Goal: Task Accomplishment & Management: Manage account settings

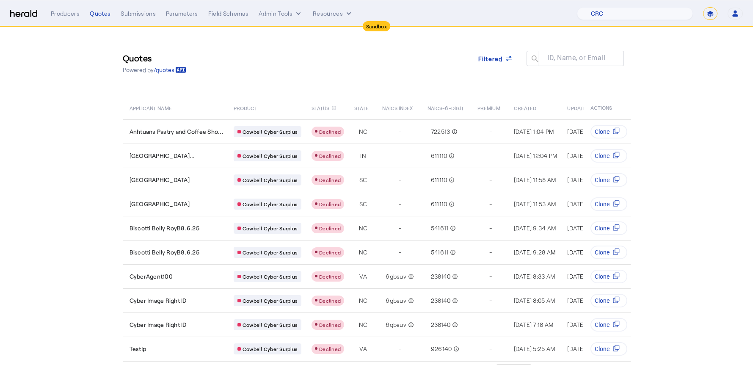
select select "pfm_h3db_crc"
select select "*******"
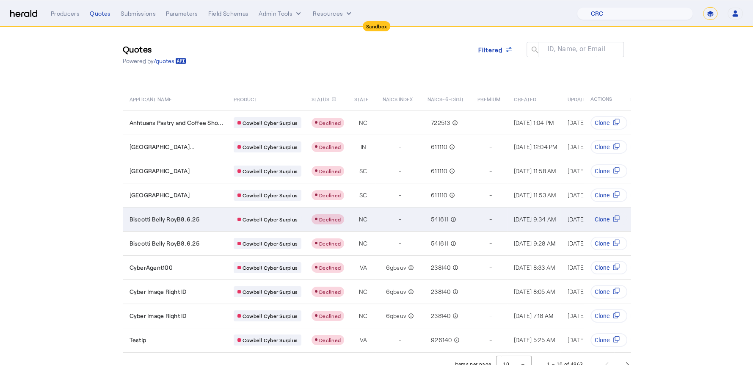
scroll to position [25, 0]
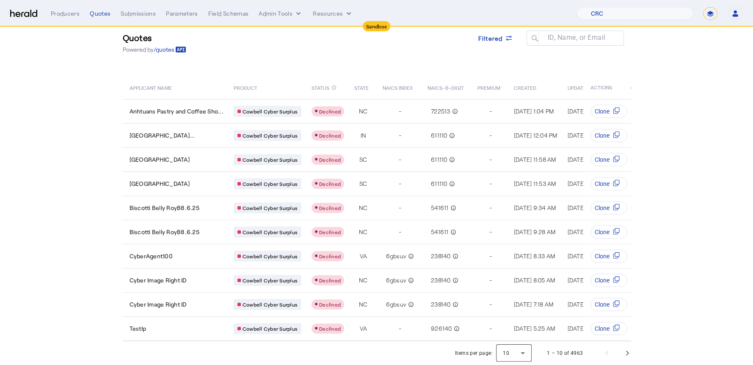
click at [514, 349] on div at bounding box center [514, 353] width 36 height 20
click at [512, 330] on span "50" at bounding box center [518, 331] width 22 height 10
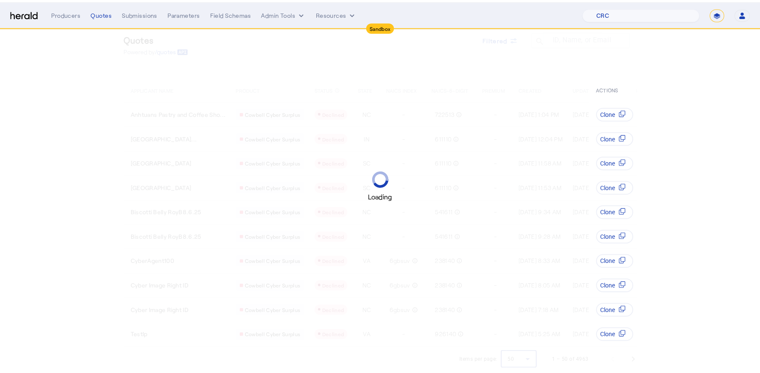
scroll to position [0, 0]
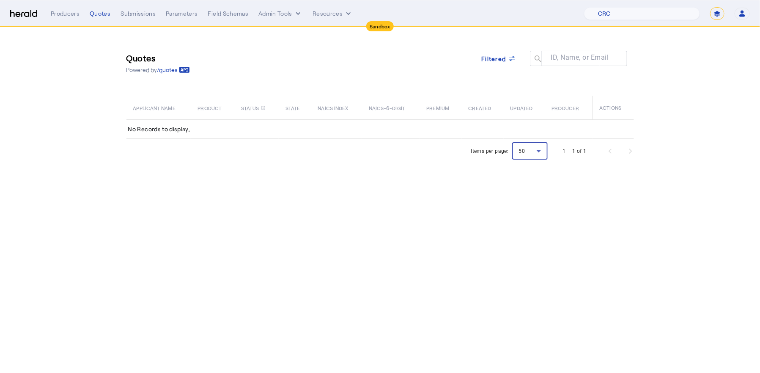
click at [541, 150] on div at bounding box center [530, 151] width 36 height 20
click at [541, 150] on div at bounding box center [380, 186] width 760 height 373
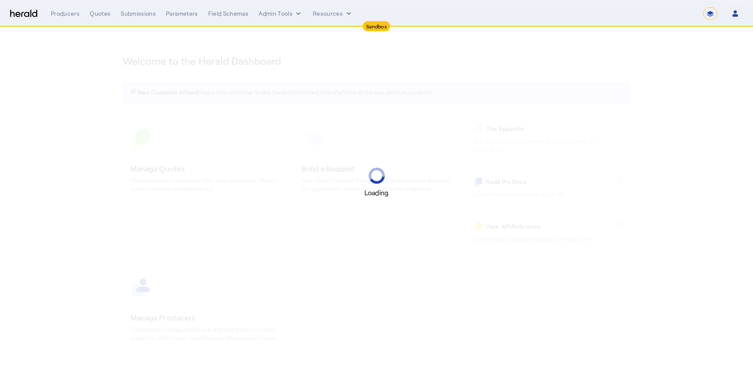
select select "*******"
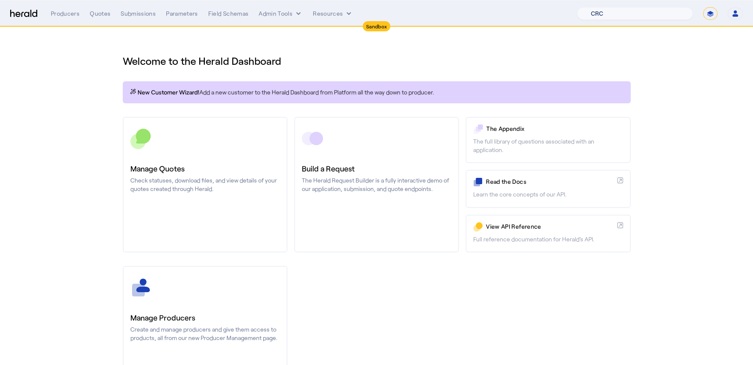
click at [670, 14] on select "1Fort Acrisure Acturis Affinity Advisors Affinity Risk Agentero AmWins Anzen Ao…" at bounding box center [635, 13] width 116 height 13
click at [598, 7] on select "1Fort Acrisure Acturis Affinity Advisors Affinity Risk Agentero AmWins Anzen Ao…" at bounding box center [635, 13] width 116 height 13
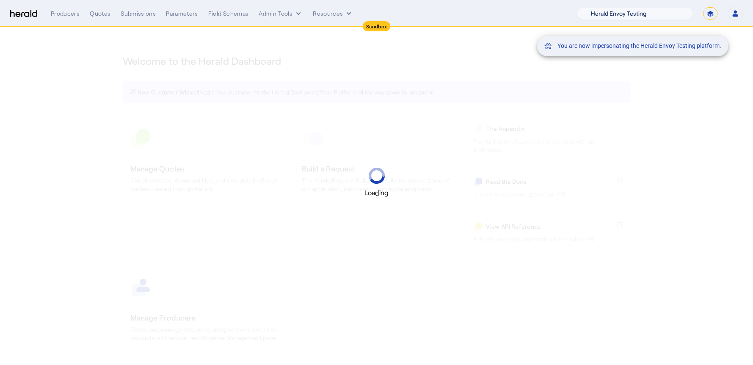
click at [670, 14] on mat-snack-bar-container "You are now impersonating the Herald Envoy Testing platform." at bounding box center [654, 13] width 192 height 21
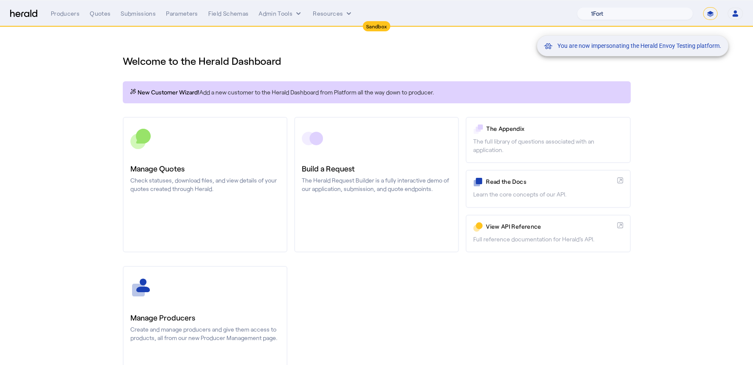
click at [670, 14] on mat-snack-bar-container "You are now impersonating the Herald Envoy Testing platform." at bounding box center [654, 13] width 192 height 21
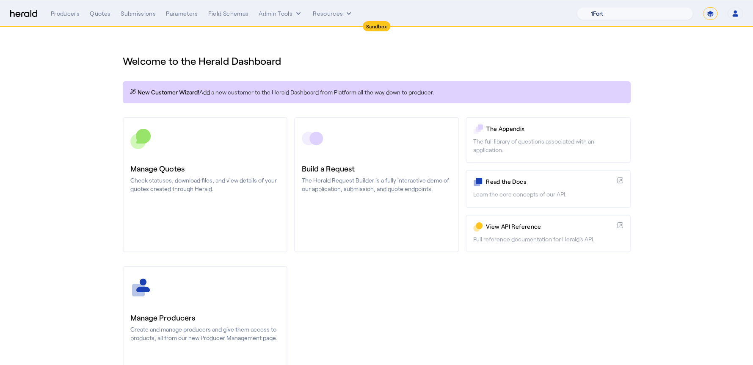
click at [670, 16] on select "1Fort Acrisure Acturis Affinity Advisors Affinity Risk Agentero AmWins Anzen Ao…" at bounding box center [635, 13] width 116 height 13
select select "pfm_2v8p_herald_api"
click at [598, 7] on select "1Fort Acrisure Acturis Affinity Advisors Affinity Risk Agentero AmWins Anzen Ao…" at bounding box center [635, 13] width 116 height 13
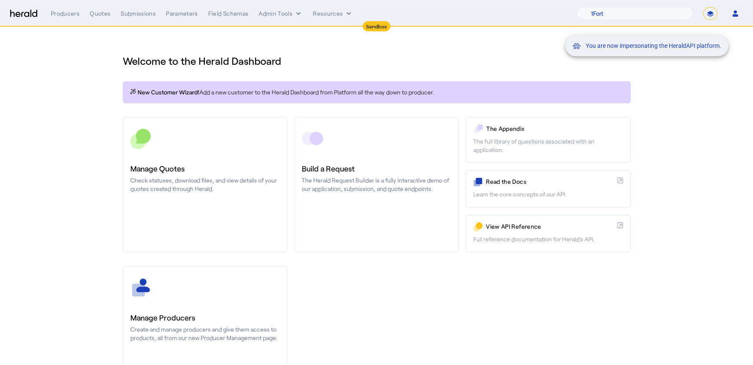
click at [233, 162] on div "You are now impersonating the HeraldAPI platform." at bounding box center [376, 182] width 753 height 365
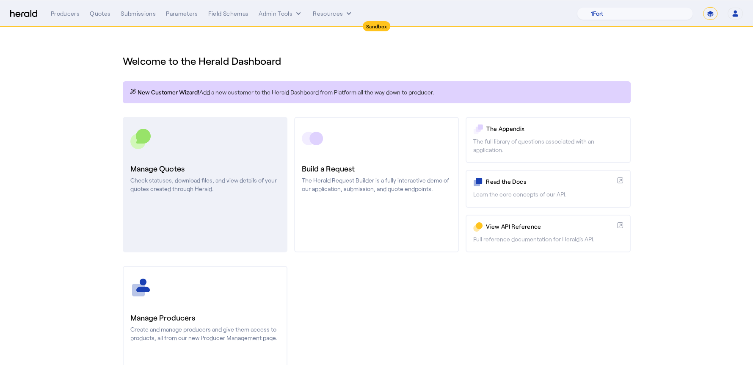
click at [228, 141] on div at bounding box center [204, 138] width 149 height 21
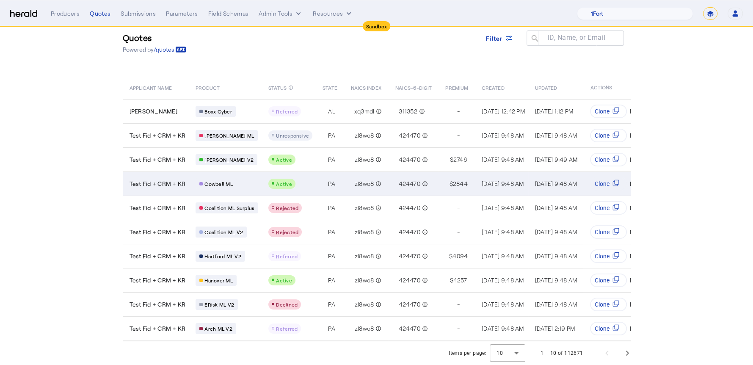
scroll to position [25, 0]
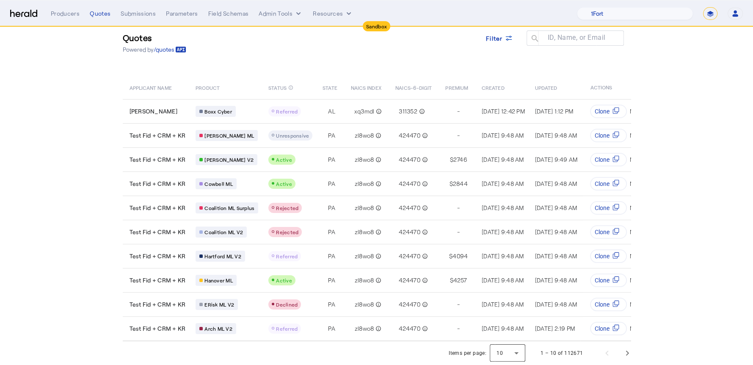
click at [520, 349] on div at bounding box center [507, 353] width 36 height 20
click at [511, 330] on span "50" at bounding box center [512, 331] width 22 height 10
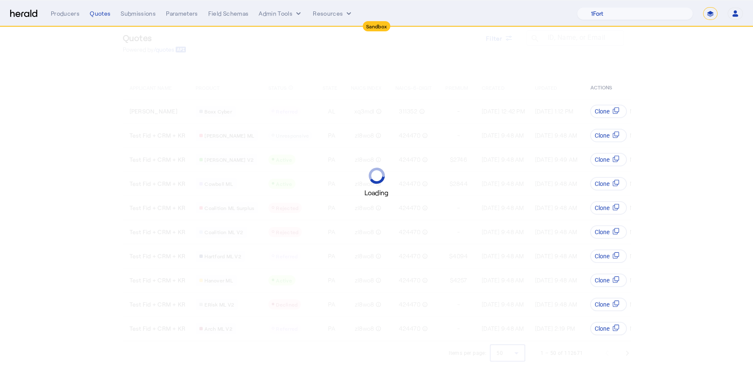
click at [514, 40] on div "Loading" at bounding box center [376, 182] width 753 height 365
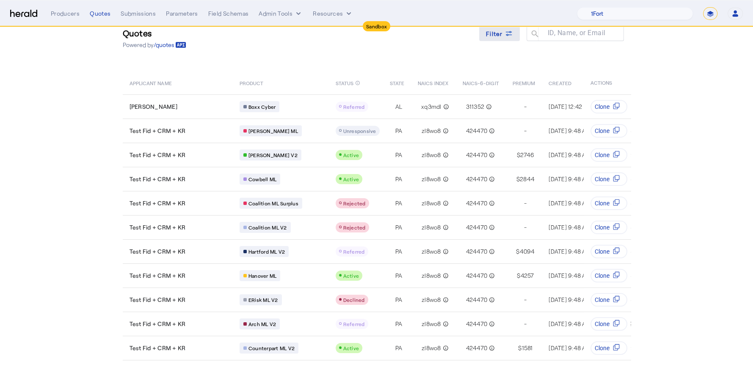
click at [508, 33] on icon at bounding box center [508, 33] width 8 height 8
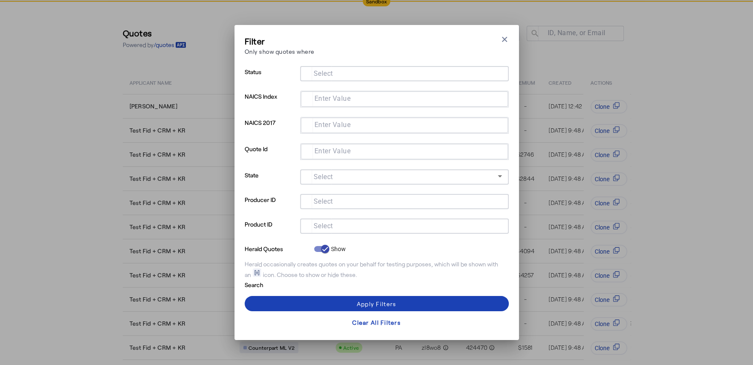
scroll to position [0, 0]
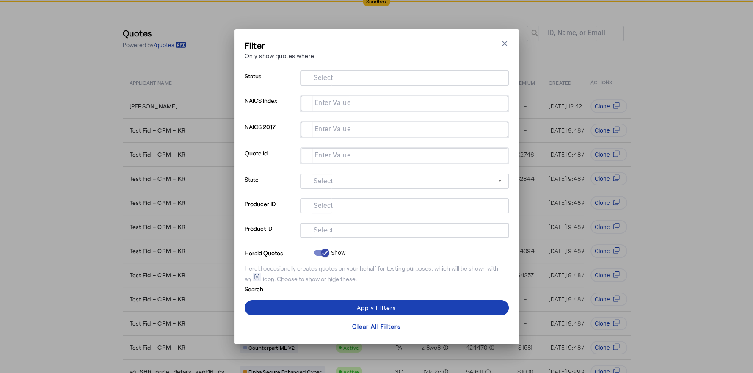
click at [381, 224] on input "Select" at bounding box center [403, 229] width 192 height 10
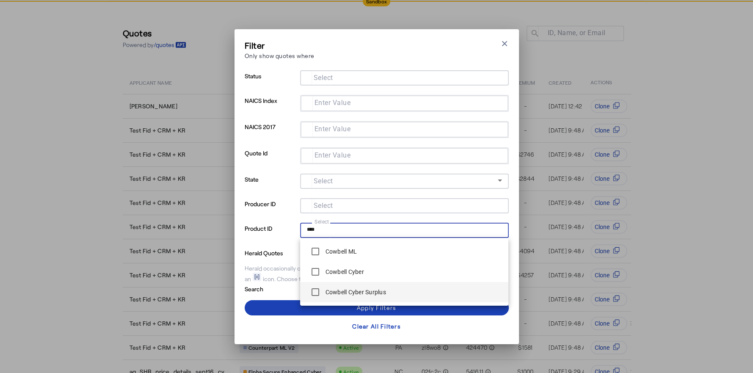
type input "****"
click at [349, 287] on div "Cowbell Cyber Surplus" at bounding box center [346, 291] width 79 height 17
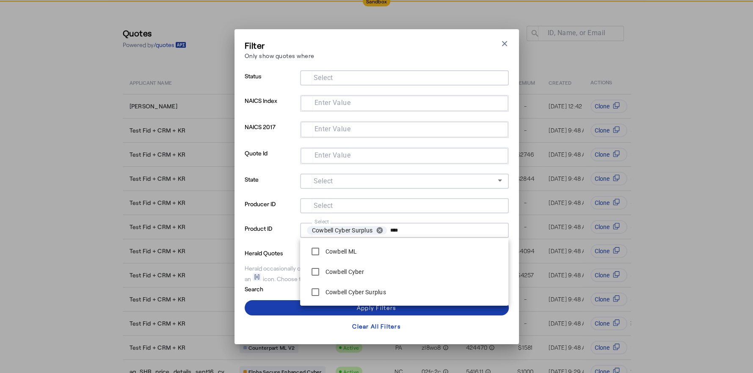
click at [292, 305] on span at bounding box center [377, 307] width 264 height 20
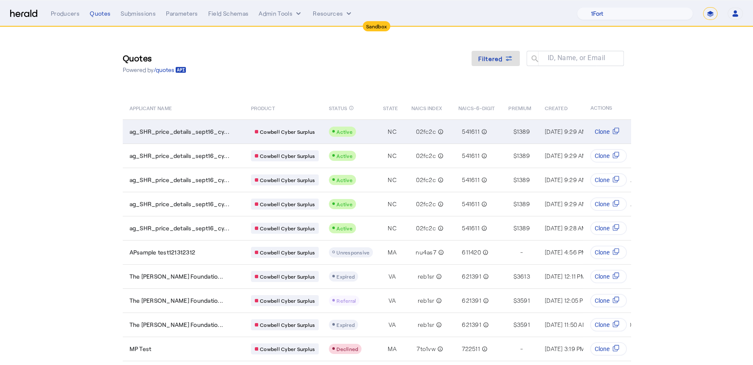
click at [210, 137] on td "ag_SHR_price_details_sept16_cy..." at bounding box center [184, 131] width 122 height 24
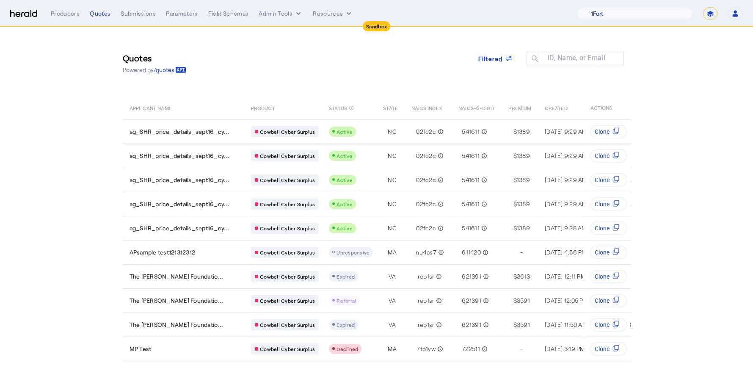
click at [616, 19] on select "1Fort Acrisure Acturis Affinity Advisors Affinity Risk Agentero AmWins Anzen Ao…" at bounding box center [635, 13] width 116 height 13
select select "pfm_z9k1_growthmill"
click at [598, 7] on select "1Fort Acrisure Acturis Affinity Advisors Affinity Risk Agentero AmWins Anzen Ao…" at bounding box center [635, 13] width 116 height 13
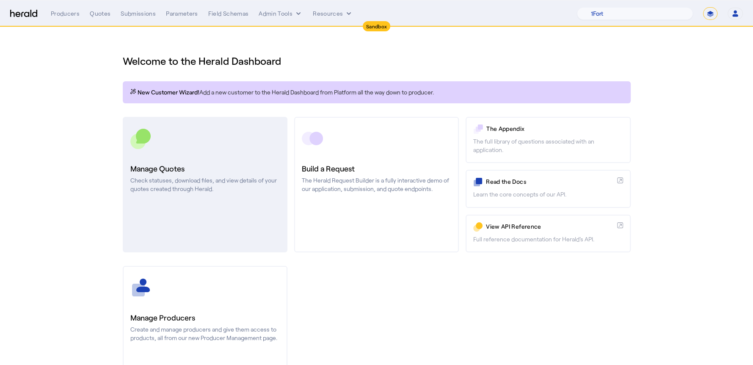
click at [189, 162] on h3 "Manage Quotes" at bounding box center [204, 168] width 149 height 12
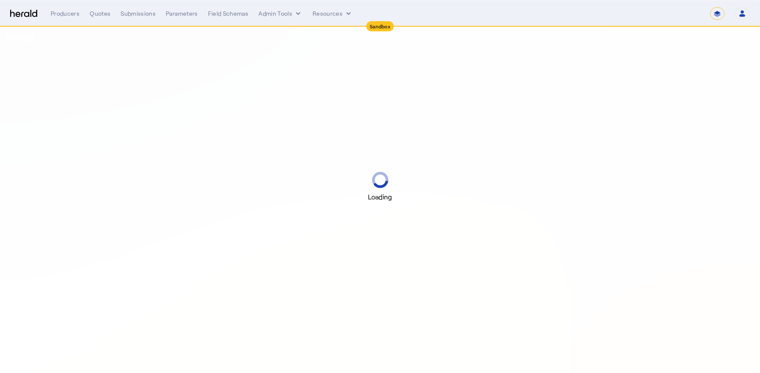
select select "*******"
select select "pfm_2v8p_herald_api"
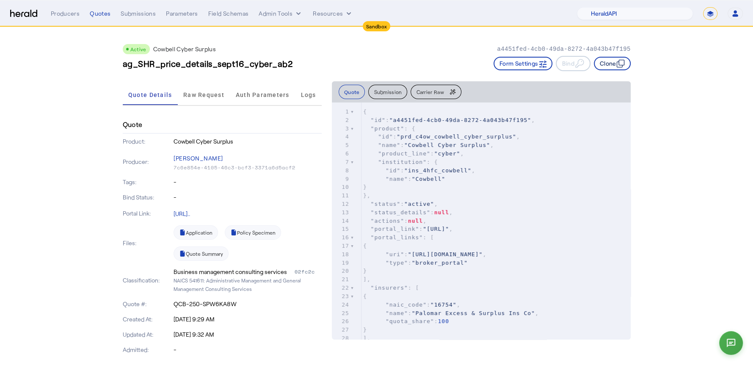
click at [610, 63] on button "Clone" at bounding box center [612, 64] width 37 height 14
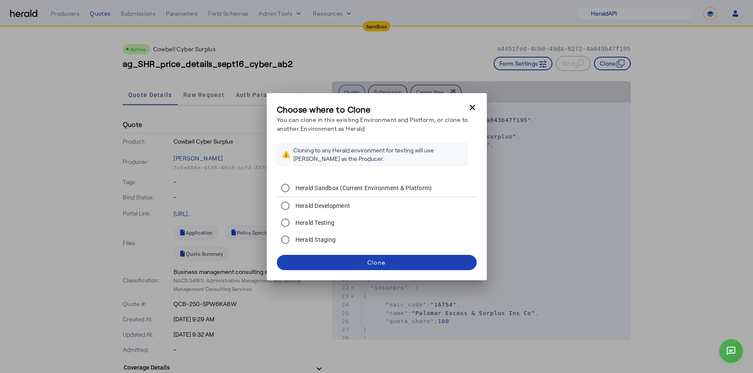
click at [471, 108] on icon "button" at bounding box center [472, 106] width 5 height 5
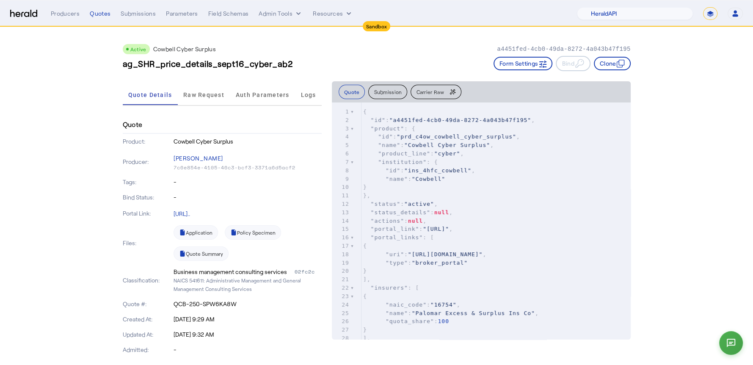
scroll to position [11, 0]
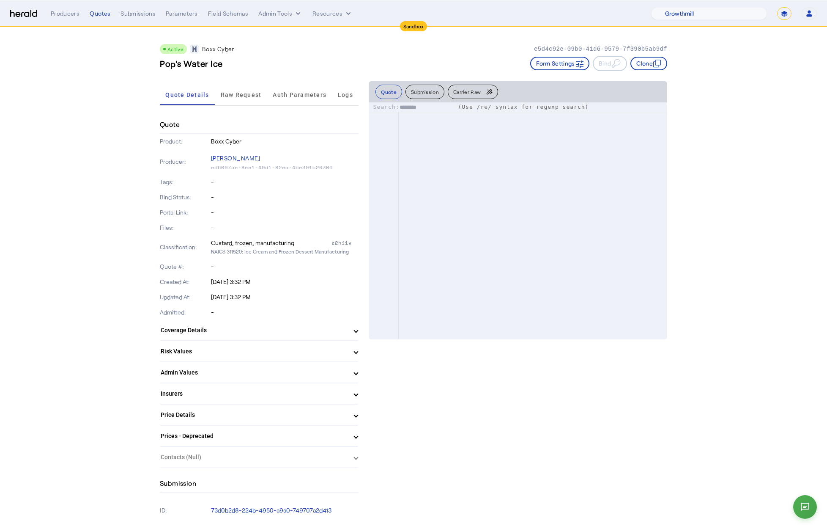
select select "pfm_z9k1_growthmill"
select select "*******"
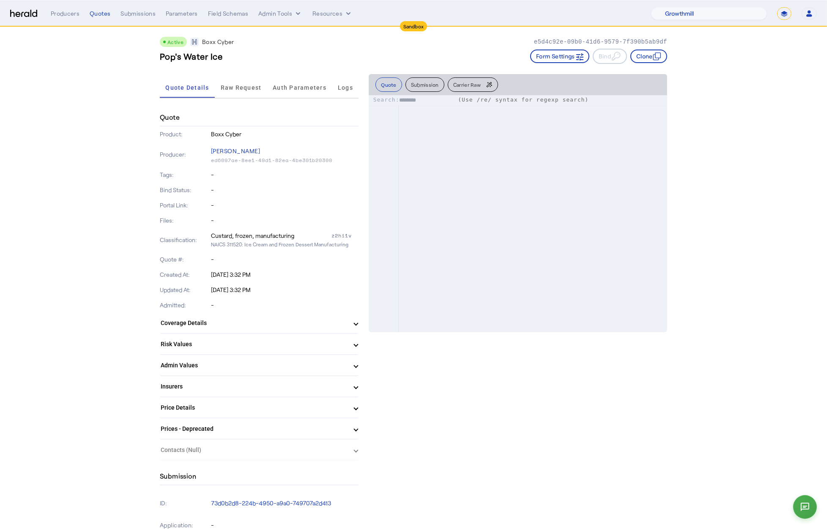
scroll to position [6811, 0]
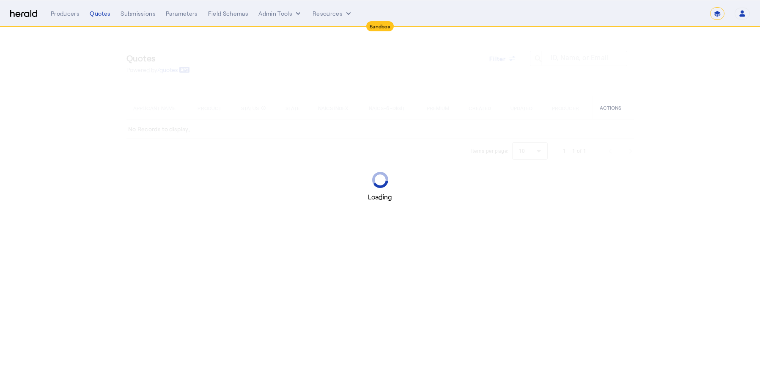
select select "*******"
select select "pfm_z9k1_growthmill"
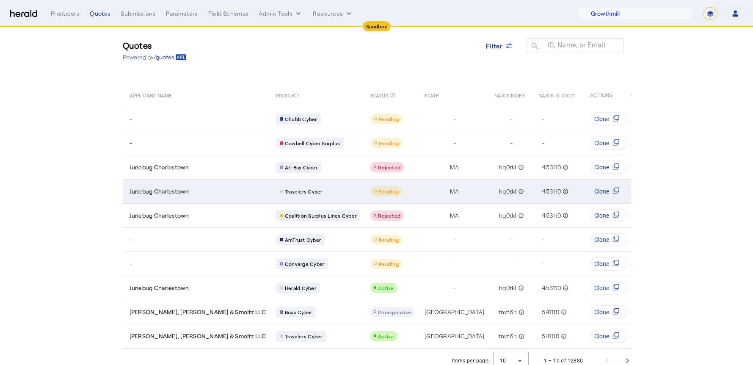
scroll to position [13, 0]
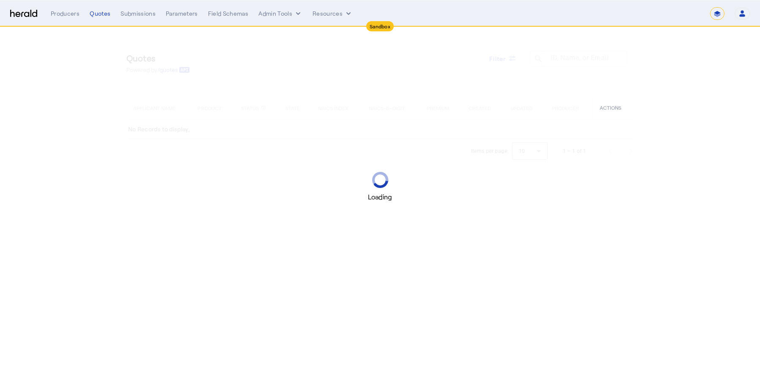
select select "*******"
select select "pfm_z9k1_growthmill"
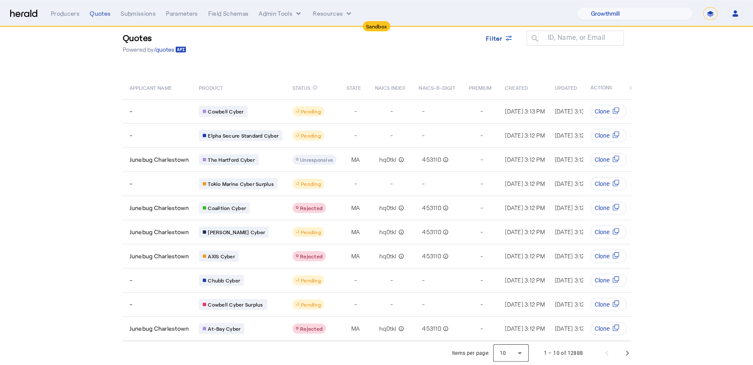
click at [526, 352] on div at bounding box center [511, 353] width 36 height 20
click at [513, 328] on span "50" at bounding box center [515, 331] width 22 height 10
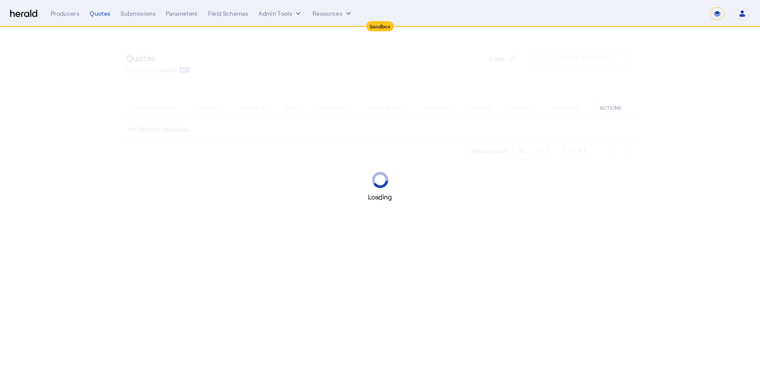
select select "*******"
select select "pfm_z9k1_growthmill"
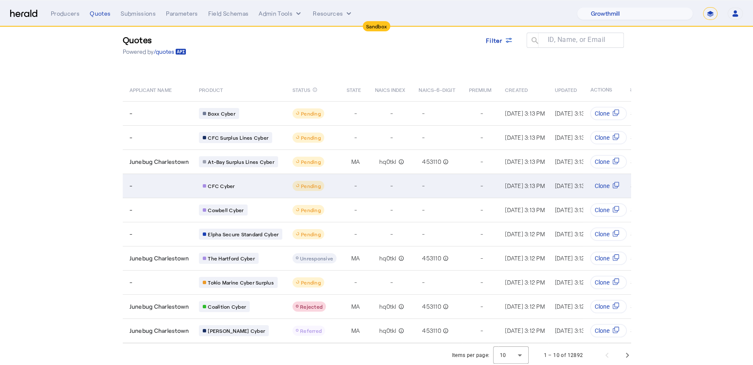
scroll to position [25, 0]
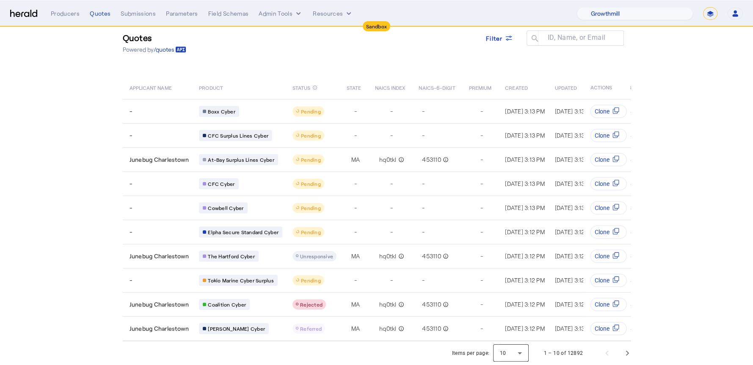
click at [522, 356] on div at bounding box center [511, 353] width 36 height 20
click at [521, 334] on span "50" at bounding box center [515, 331] width 22 height 10
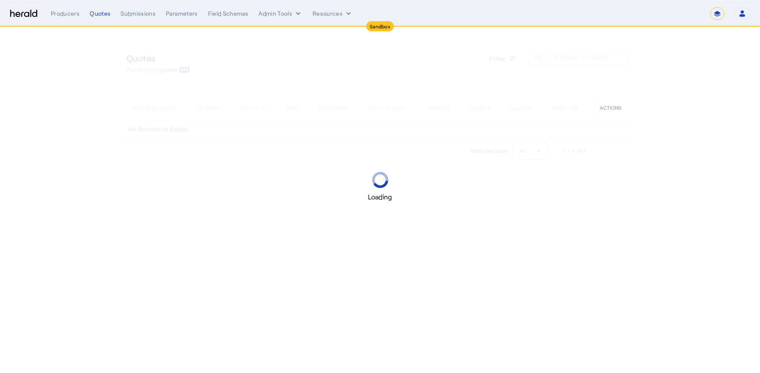
select select "*******"
select select "pfm_z9k1_growthmill"
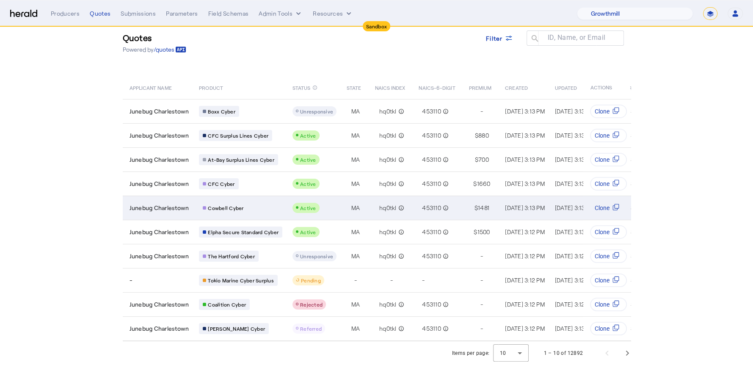
scroll to position [25, 0]
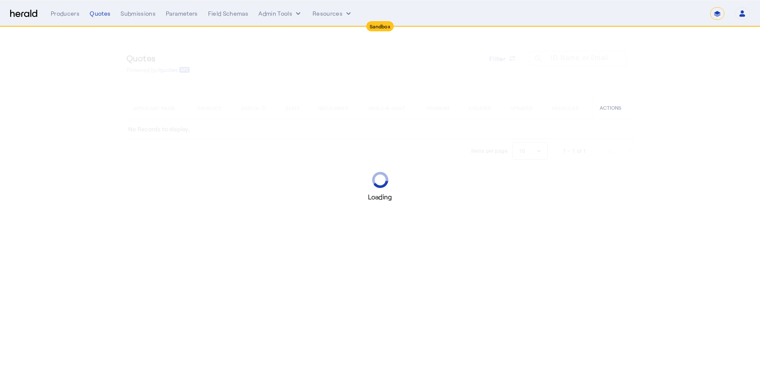
select select "*******"
select select "pfm_z9k1_growthmill"
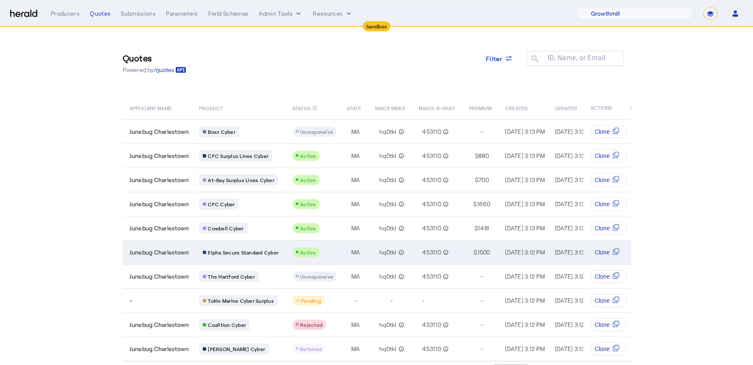
scroll to position [25, 0]
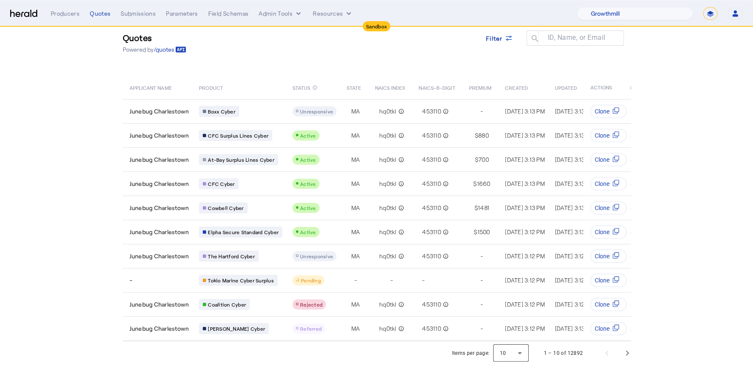
click at [521, 350] on div at bounding box center [511, 353] width 36 height 20
click at [511, 310] on span "25" at bounding box center [515, 310] width 22 height 10
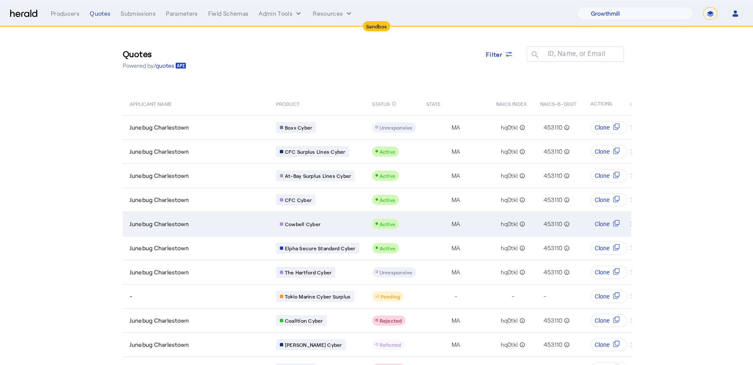
scroll to position [0, 0]
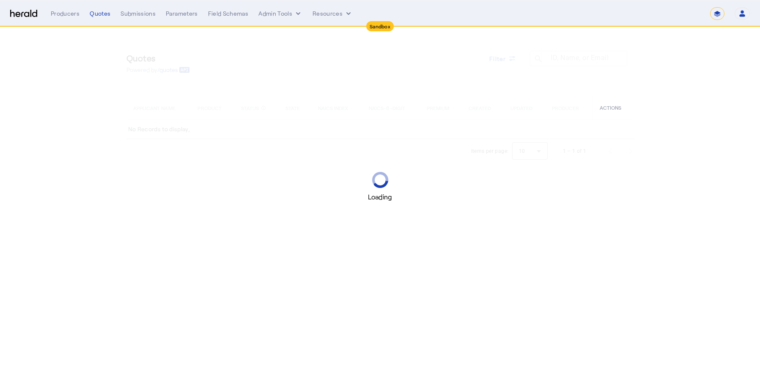
select select "*******"
select select "pfm_z9k1_growthmill"
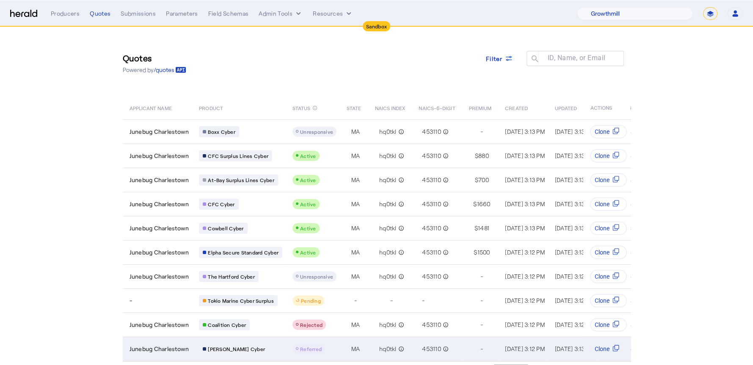
scroll to position [25, 0]
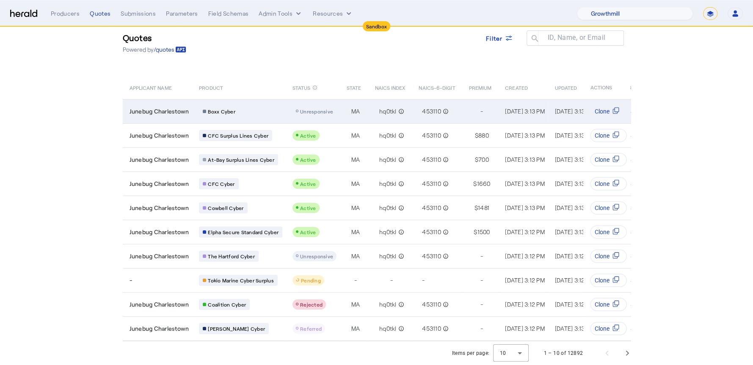
click at [158, 107] on span "Junebug Charlestown" at bounding box center [159, 111] width 60 height 8
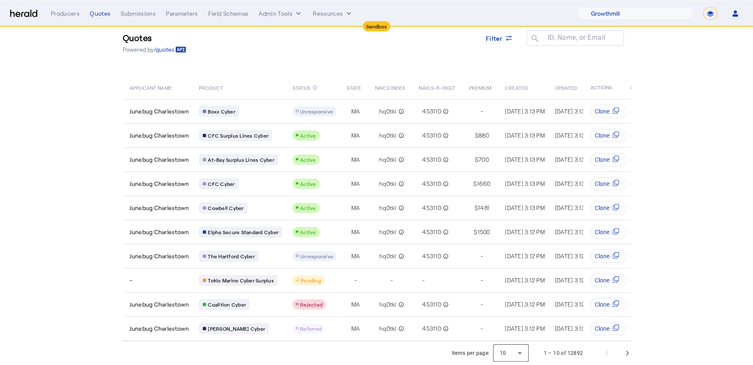
click at [520, 351] on div at bounding box center [511, 353] width 36 height 20
click at [515, 310] on span "25" at bounding box center [515, 310] width 22 height 10
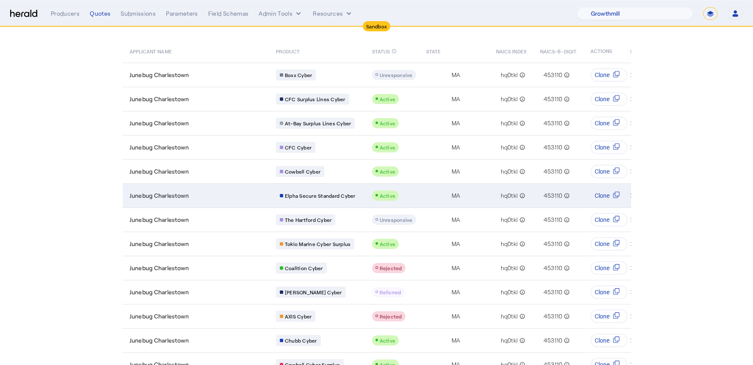
scroll to position [57, 6]
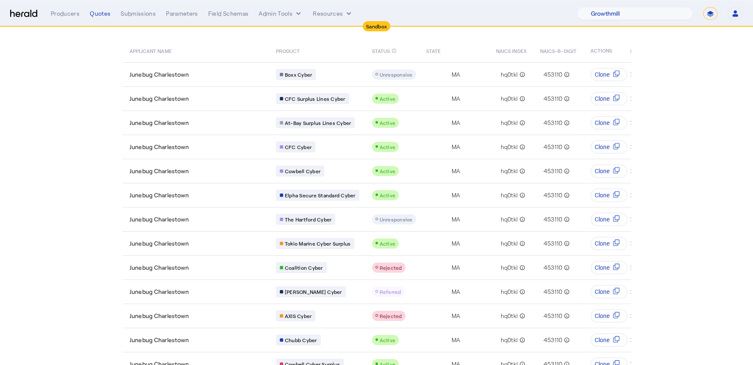
click at [85, 217] on section "Quotes Powered by /quotes Filter ID, Name, or Email search APPLICANT NAME PRODU…" at bounding box center [376, 330] width 753 height 720
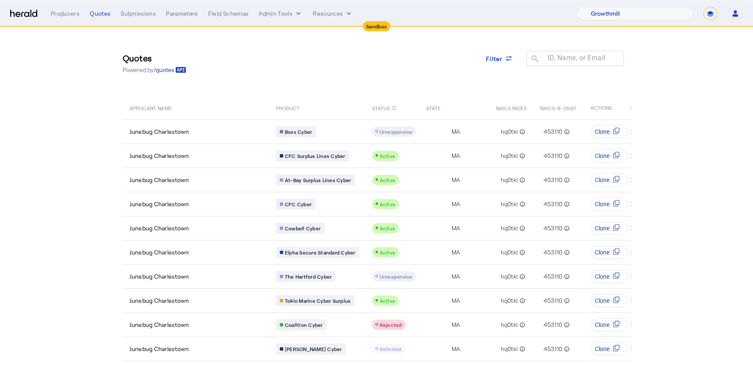
scroll to position [283, 8]
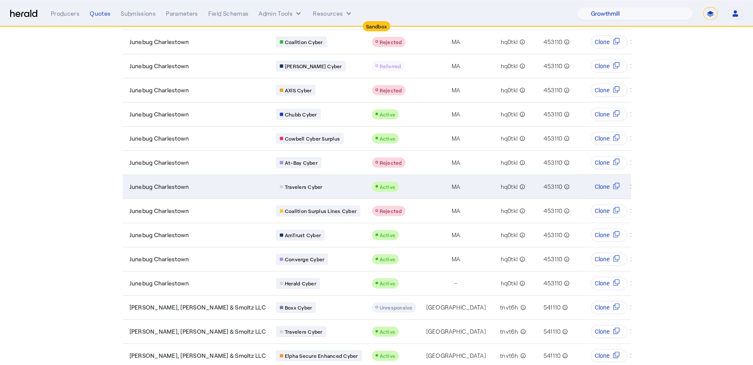
click at [291, 184] on div "Travelers Cyber" at bounding box center [319, 186] width 86 height 11
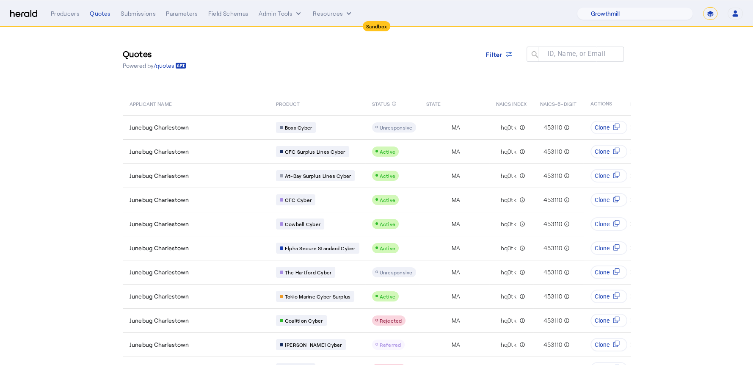
scroll to position [0, 8]
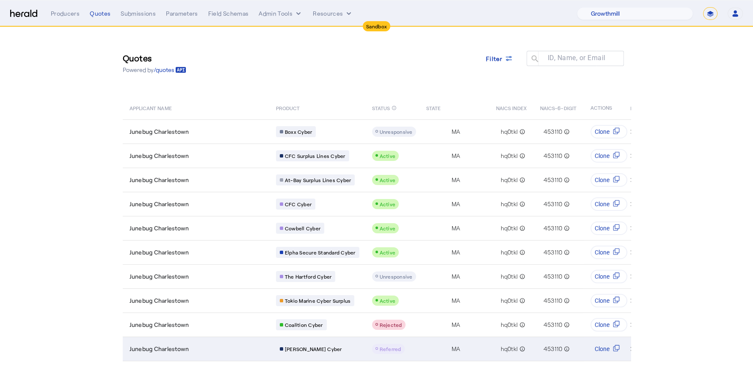
click at [209, 344] on div "Junebug Charlestown" at bounding box center [197, 348] width 136 height 8
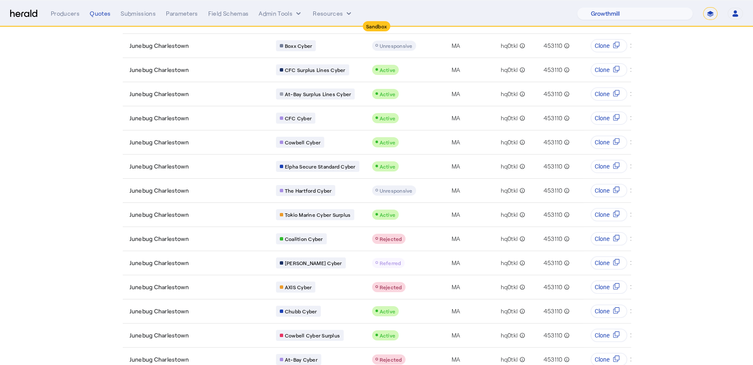
scroll to position [94, 0]
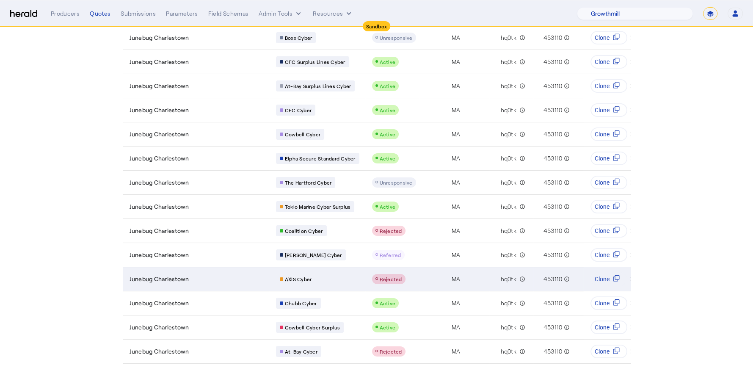
click at [189, 275] on span "Junebug Charlestown" at bounding box center [159, 279] width 60 height 8
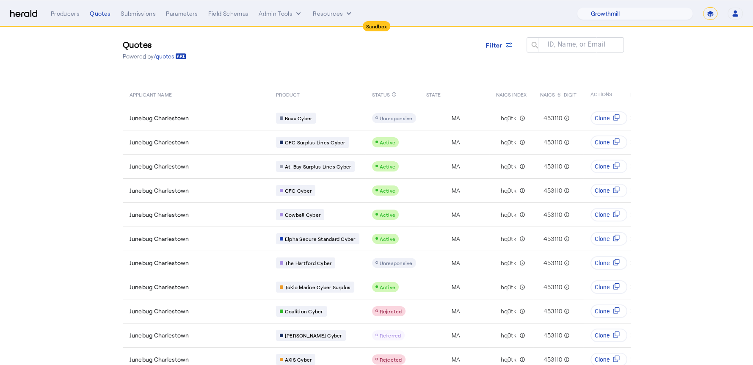
scroll to position [306, 0]
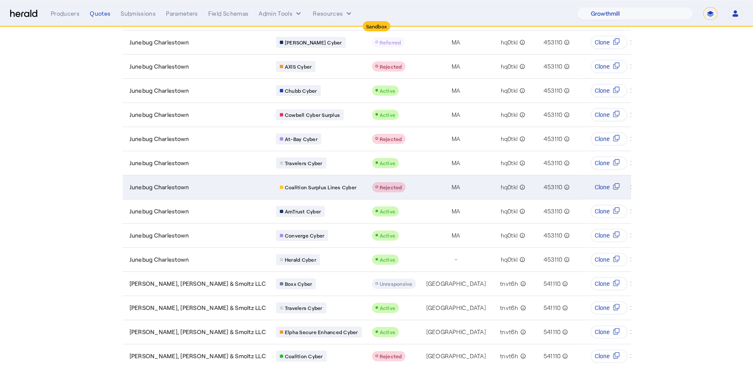
click at [269, 179] on td "Coalition Surplus Lines Cyber" at bounding box center [317, 187] width 96 height 24
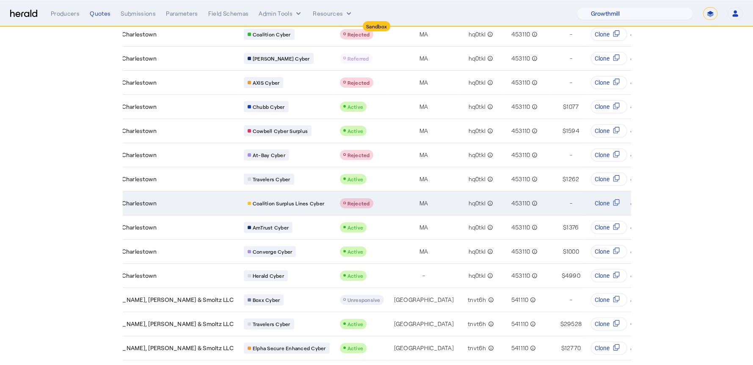
scroll to position [288, 0]
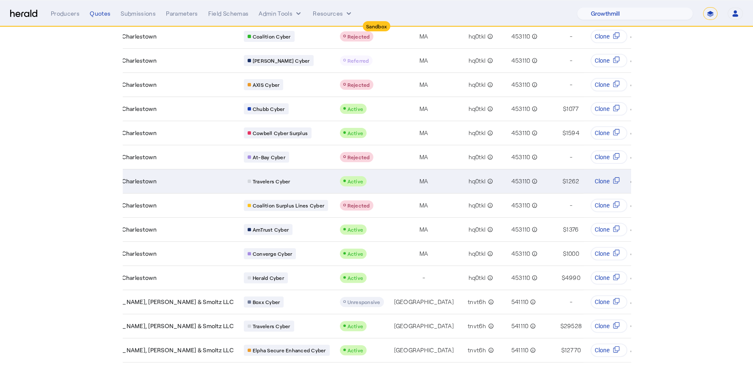
click at [253, 178] on span "Travelers Cyber" at bounding box center [272, 181] width 38 height 7
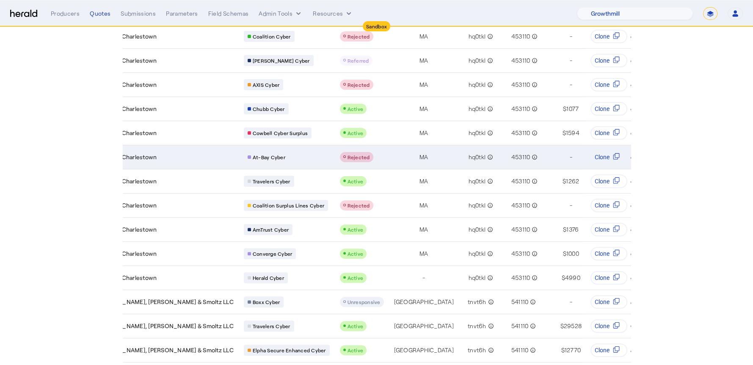
scroll to position [286, 0]
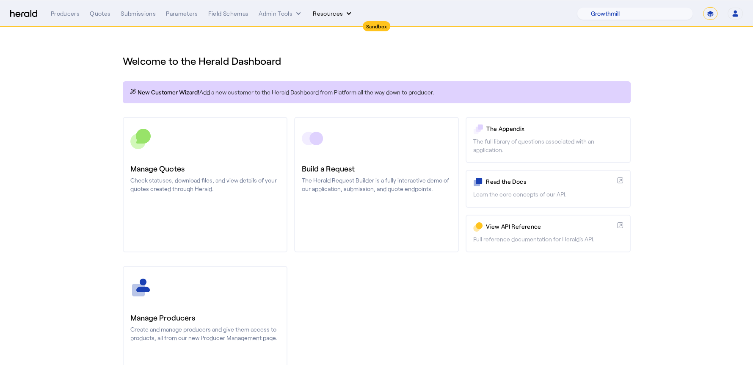
click at [323, 13] on button "Resources" at bounding box center [333, 13] width 40 height 8
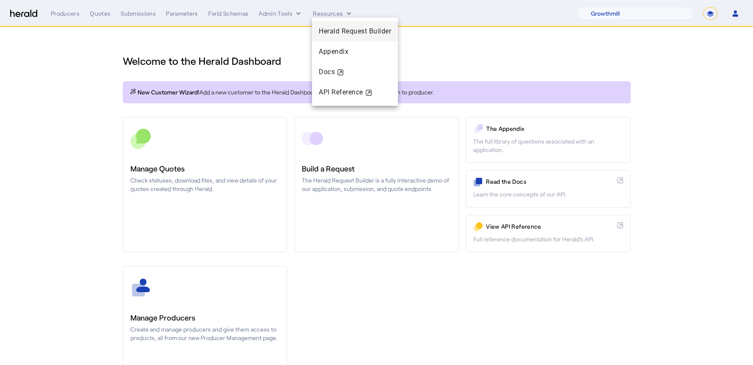
click at [322, 29] on span "Herald Request Builder" at bounding box center [355, 31] width 72 height 8
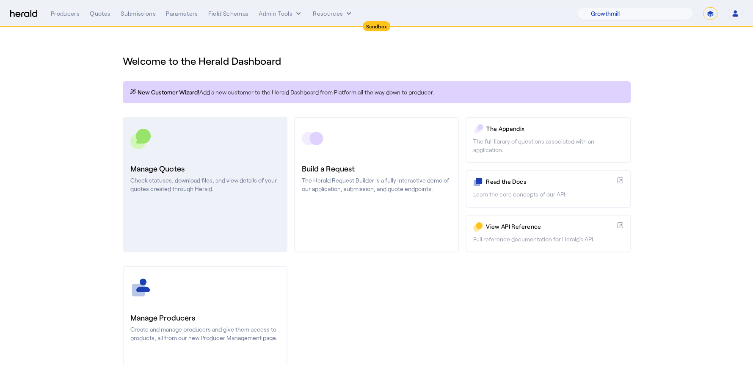
click at [174, 135] on div at bounding box center [204, 138] width 149 height 21
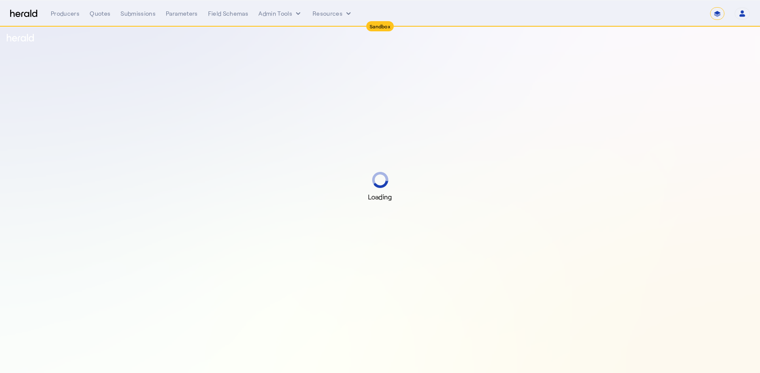
select select "*******"
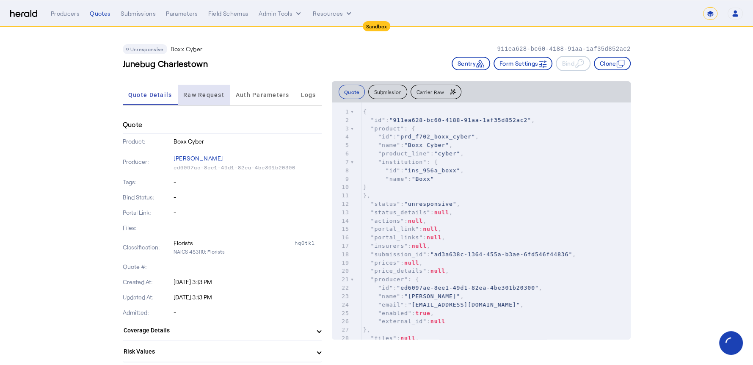
click at [207, 97] on span "Raw Request" at bounding box center [203, 95] width 41 height 6
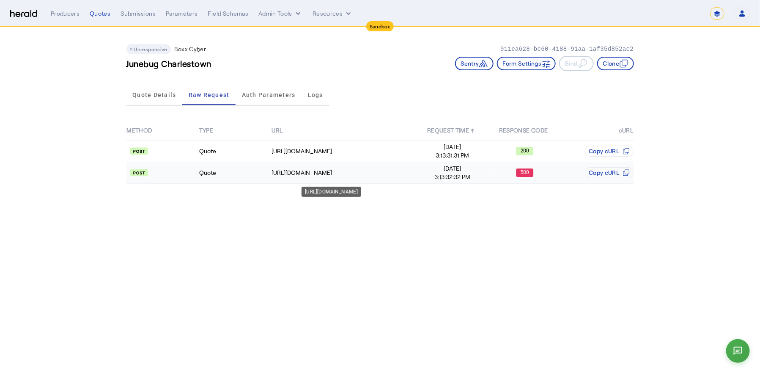
click at [292, 170] on div "https://cauat-mkt-api-piboxx.boxxinsurance.com/broker/api/v1/submission" at bounding box center [344, 172] width 144 height 8
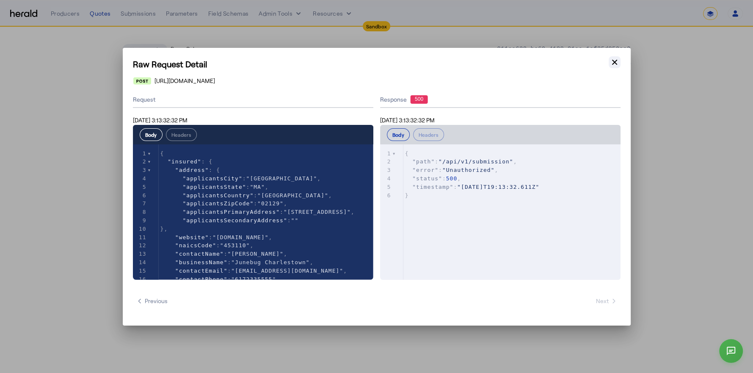
click at [613, 60] on icon "button" at bounding box center [614, 62] width 8 height 8
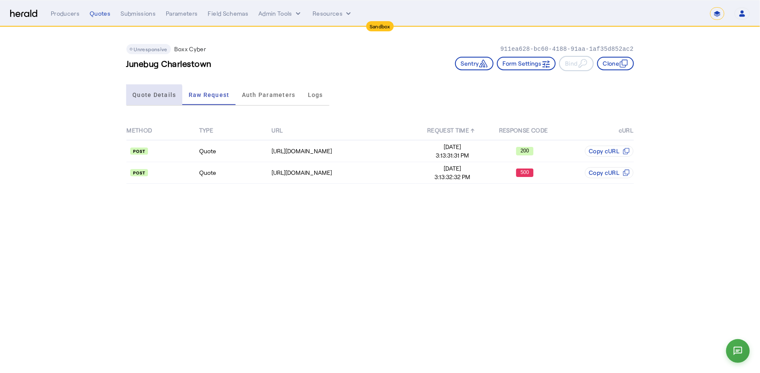
click at [150, 96] on span "Quote Details" at bounding box center [154, 95] width 44 height 6
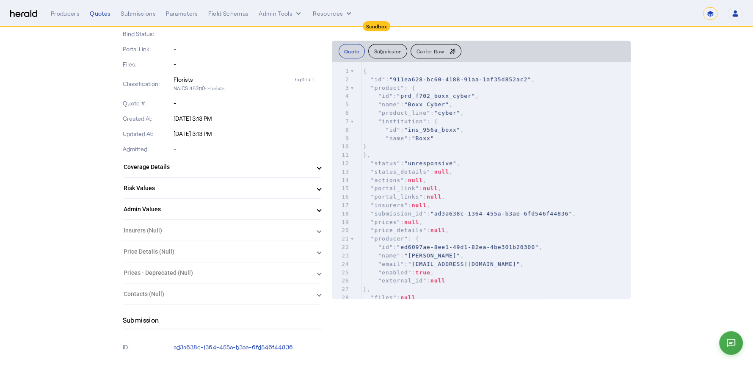
scroll to position [165, 0]
click at [231, 200] on mat-expansion-panel-header "Admin Values" at bounding box center [222, 207] width 199 height 20
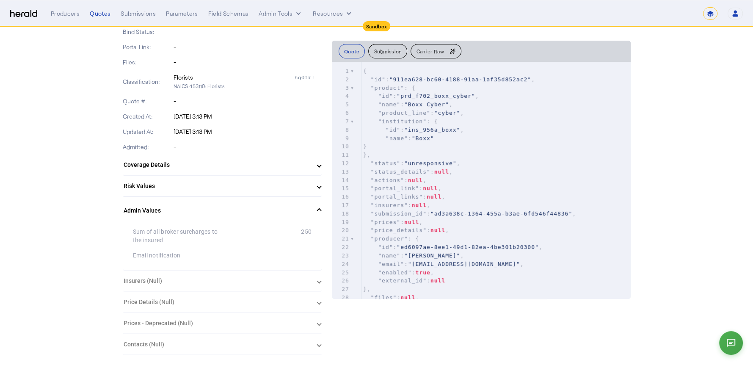
click at [234, 184] on mat-panel-title "Risk Values" at bounding box center [217, 185] width 187 height 9
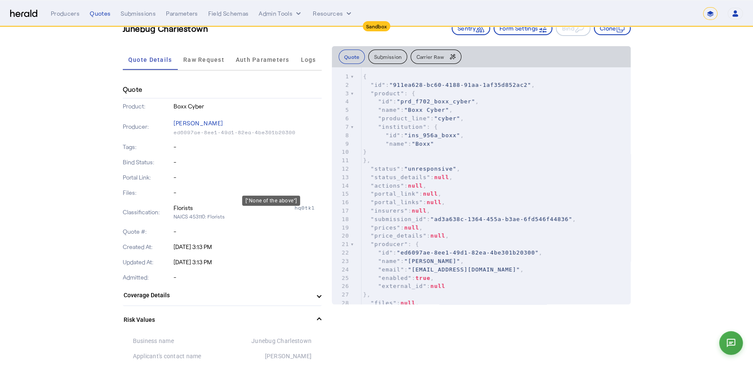
scroll to position [0, 0]
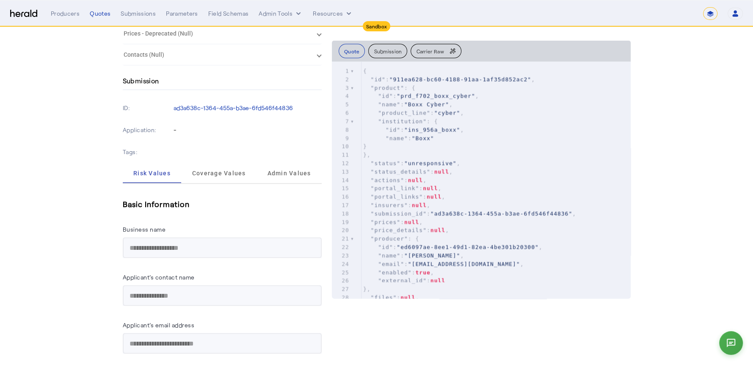
click at [300, 160] on div "Tags:" at bounding box center [222, 152] width 199 height 22
click at [300, 167] on span "Admin Values" at bounding box center [289, 173] width 44 height 20
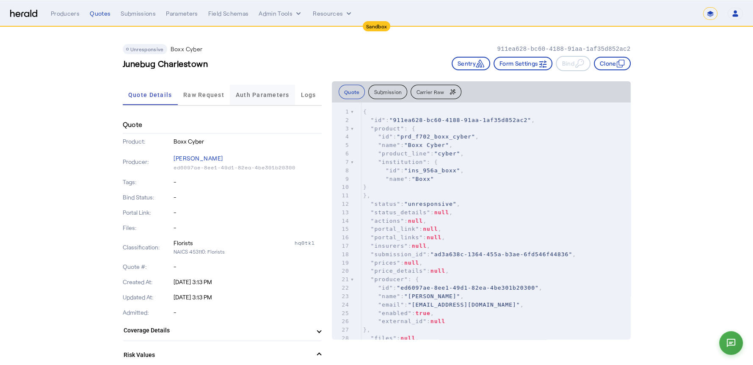
click at [268, 93] on span "Auth Parameters" at bounding box center [263, 95] width 54 height 6
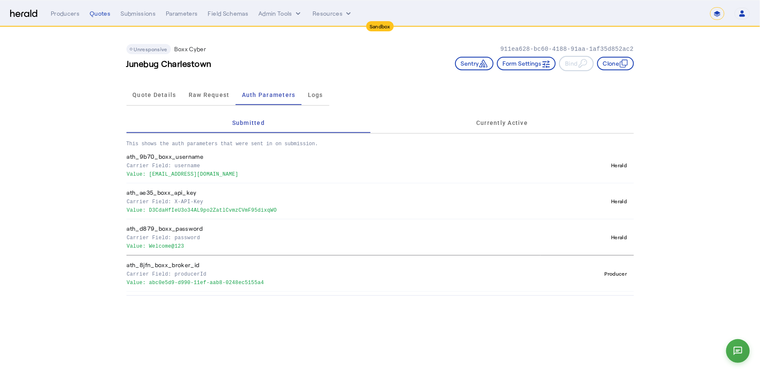
drag, startPoint x: 206, startPoint y: 234, endPoint x: 173, endPoint y: 230, distance: 32.4
click at [173, 230] on th "ath_d879_boxx_password Carrier Field: password Value: Welcome@123" at bounding box center [333, 237] width 415 height 36
drag, startPoint x: 137, startPoint y: 228, endPoint x: 192, endPoint y: 244, distance: 57.1
click at [192, 244] on th "ath_d879_boxx_password Carrier Field: password Value: Welcome@123" at bounding box center [333, 237] width 415 height 36
click at [192, 244] on p "Value: Welcome@123" at bounding box center [332, 245] width 411 height 8
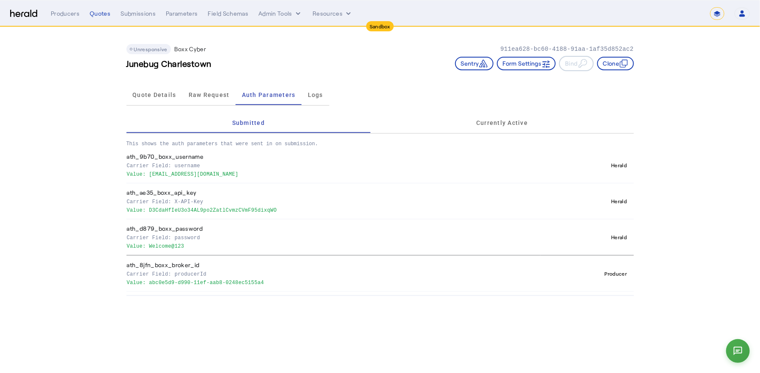
drag, startPoint x: 198, startPoint y: 246, endPoint x: 131, endPoint y: 141, distance: 124.4
click at [131, 141] on div "This shows the auth parameters that were sent in on submission. ath_9b70_boxx_u…" at bounding box center [380, 213] width 508 height 158
click at [125, 145] on div "Unresponsive Boxx Cyber 911ea628-bc60-4188-91aa-1af35d852ac2 Junebug Charlestow…" at bounding box center [380, 161] width 541 height 269
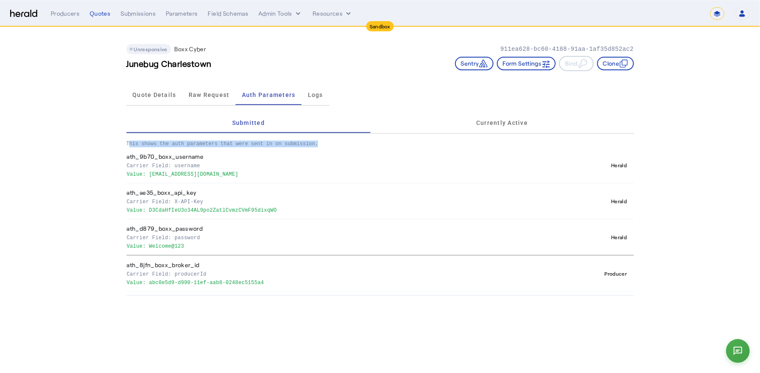
click at [124, 145] on div "Unresponsive Boxx Cyber 911ea628-bc60-4188-91aa-1af35d852ac2 Junebug Charlestow…" at bounding box center [380, 161] width 541 height 269
click at [231, 94] on div "Raw Request" at bounding box center [208, 95] width 53 height 20
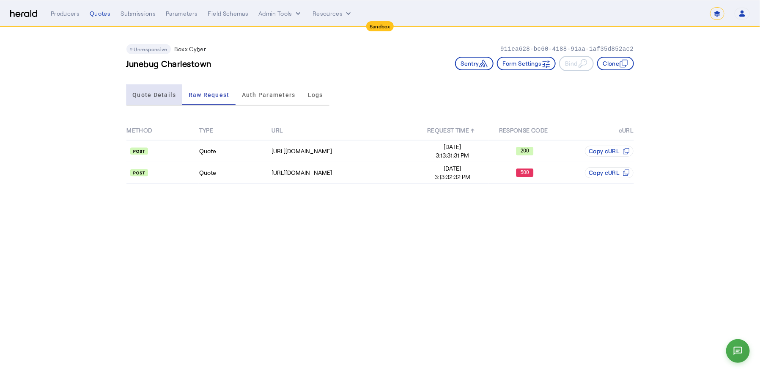
click at [150, 95] on span "Quote Details" at bounding box center [154, 95] width 44 height 6
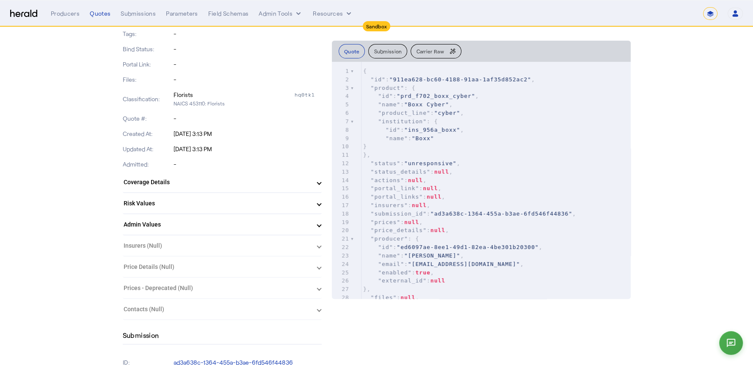
scroll to position [148, 0]
click at [150, 251] on herald-expansion-panel "Insurers (Null)" at bounding box center [222, 245] width 199 height 21
click at [160, 273] on herald-expansion-panel "Price Details (Null) Null" at bounding box center [222, 266] width 199 height 21
click at [169, 302] on herald-expansion-panel "Contacts (Null) Null" at bounding box center [222, 308] width 199 height 21
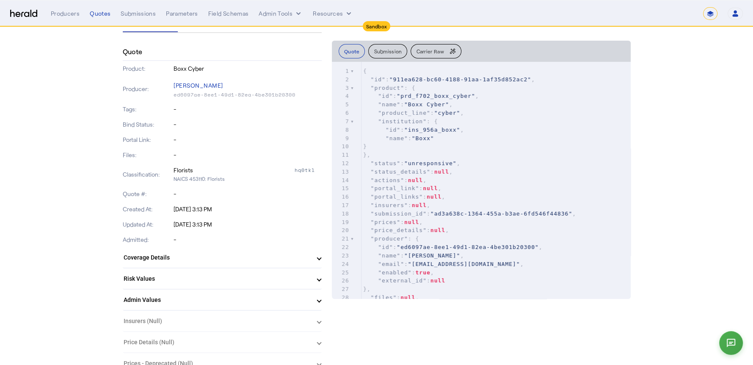
scroll to position [72, 0]
click at [413, 139] on span ""name" : "Boxx"" at bounding box center [398, 138] width 71 height 6
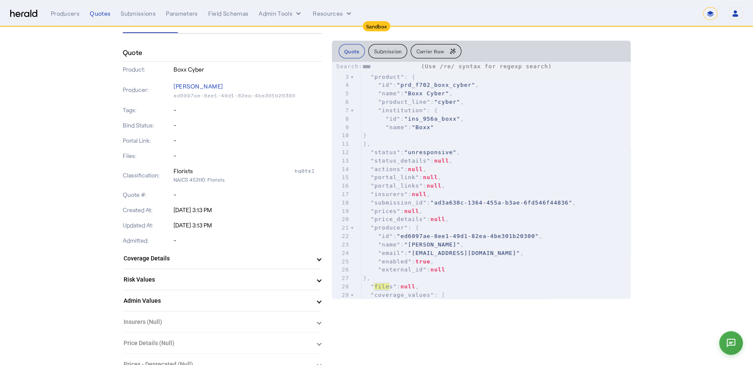
type input "****"
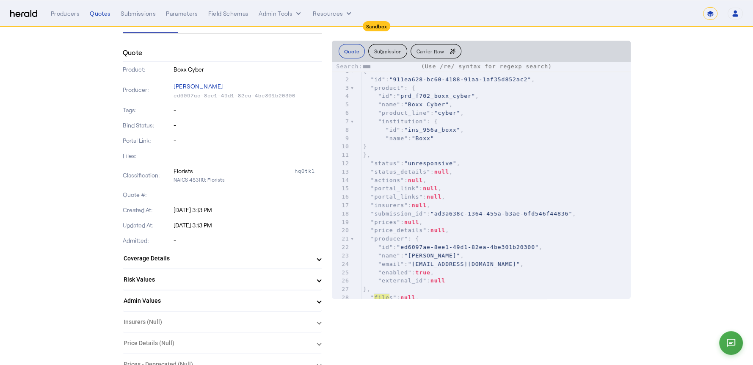
scroll to position [0, 0]
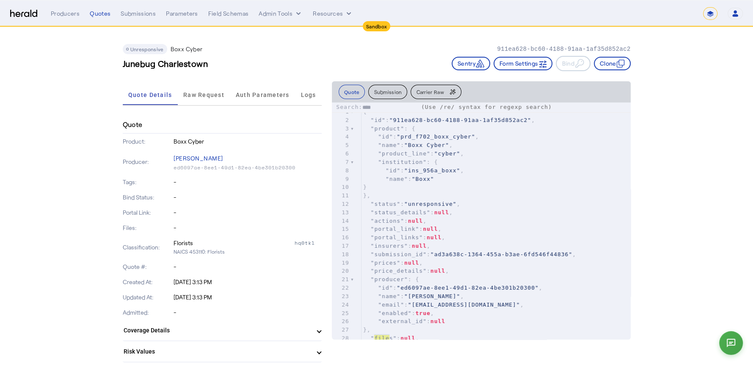
click at [544, 50] on p "911ea628-bc60-4188-91aa-1af35d852ac2" at bounding box center [563, 49] width 133 height 8
copy p "911ea628-bc60-4188-91aa-1af35d852ac2"
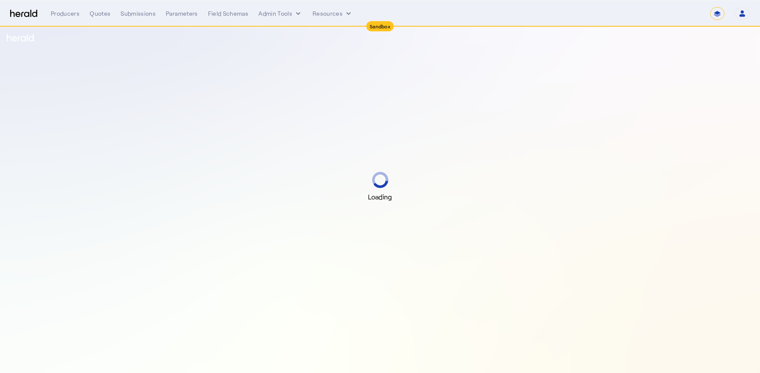
select select "*******"
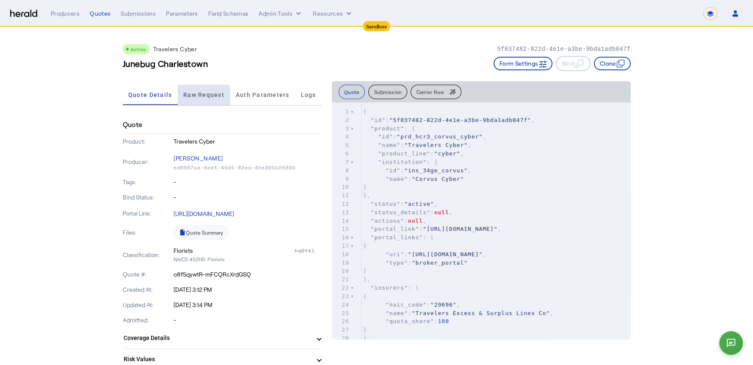
click at [204, 99] on span "Raw Request" at bounding box center [203, 95] width 41 height 20
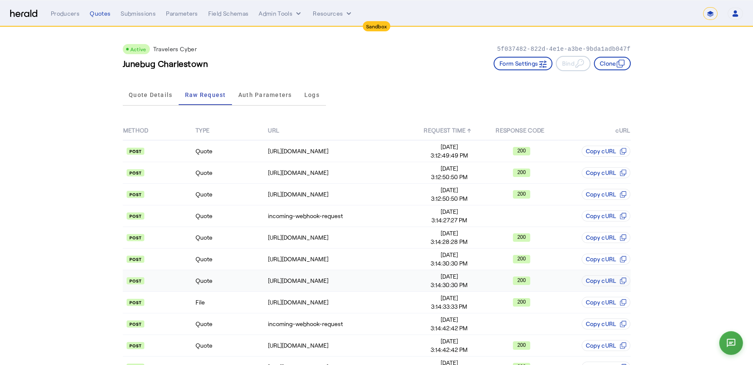
scroll to position [40, 0]
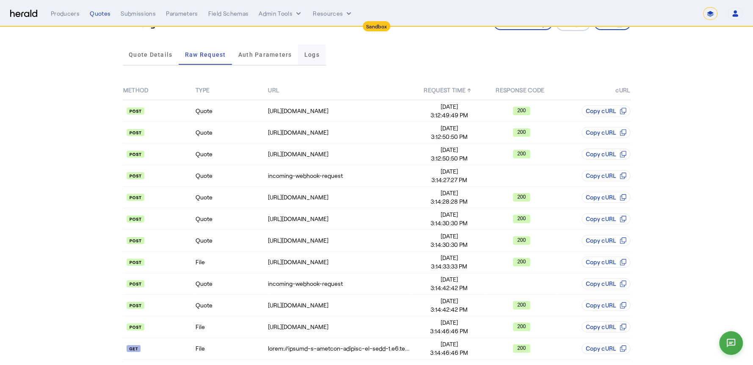
click at [310, 62] on span "Logs" at bounding box center [311, 54] width 15 height 20
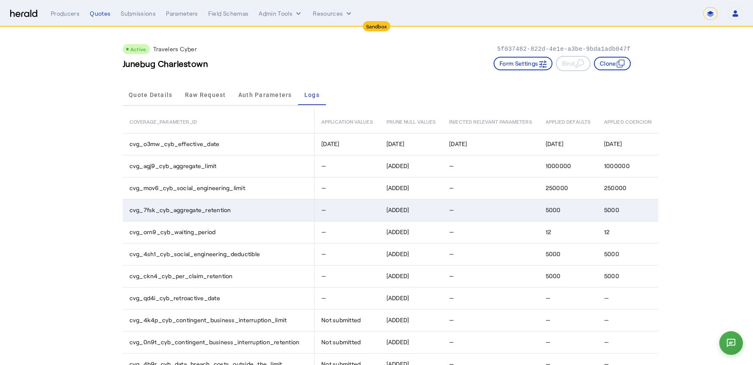
scroll to position [0, 0]
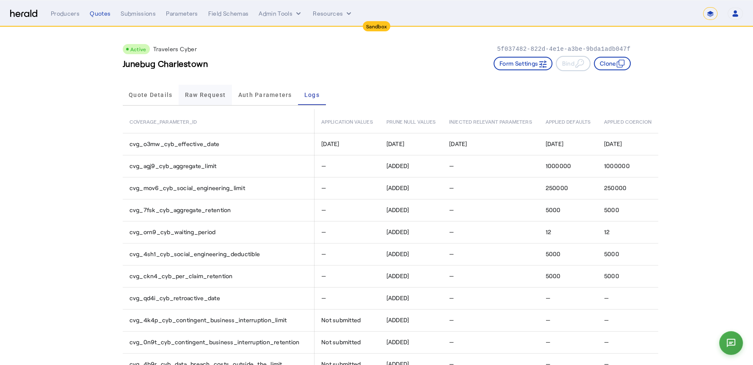
click at [224, 98] on span "Raw Request" at bounding box center [205, 95] width 41 height 20
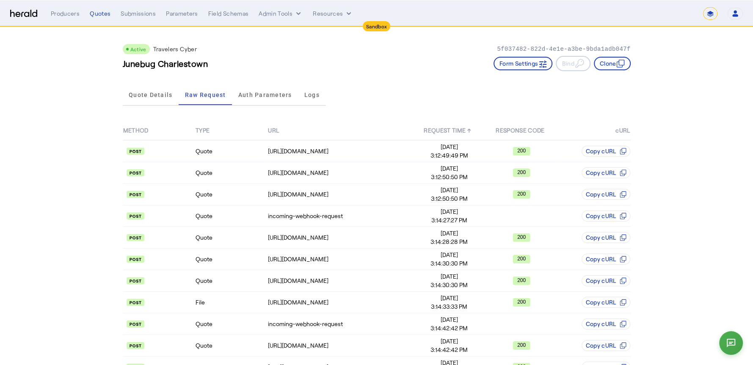
click at [519, 48] on p "5f037482-822d-4e1e-a3be-9bda1adb047f" at bounding box center [563, 49] width 133 height 8
copy p "5f037482-822d-4e1e-a3be-9bda1adb047f"
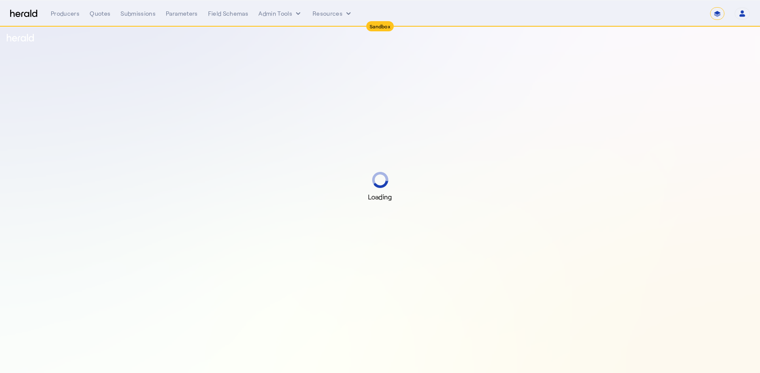
select select "*******"
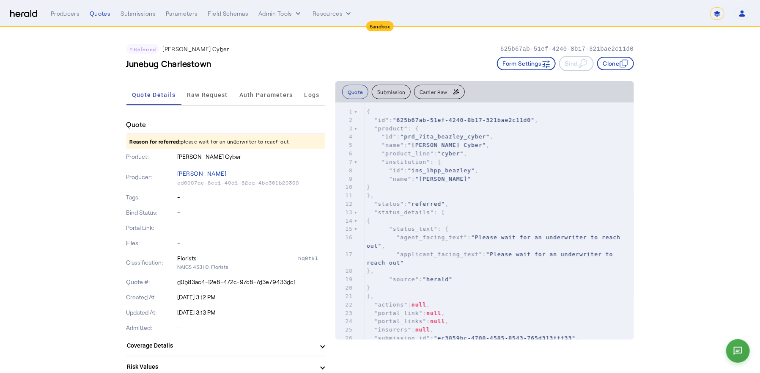
click at [401, 206] on span ""status"" at bounding box center [389, 204] width 30 height 6
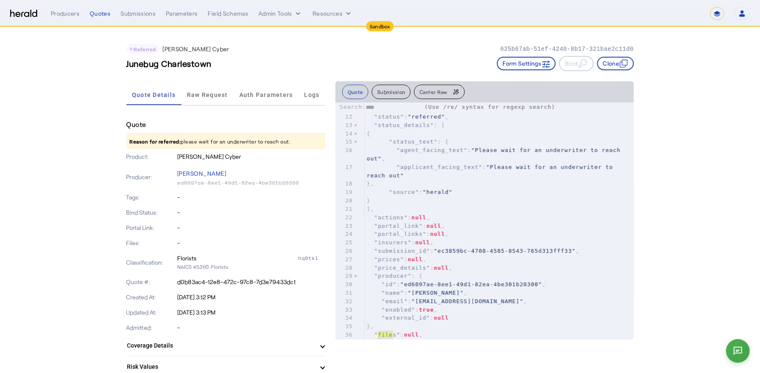
type input "****"
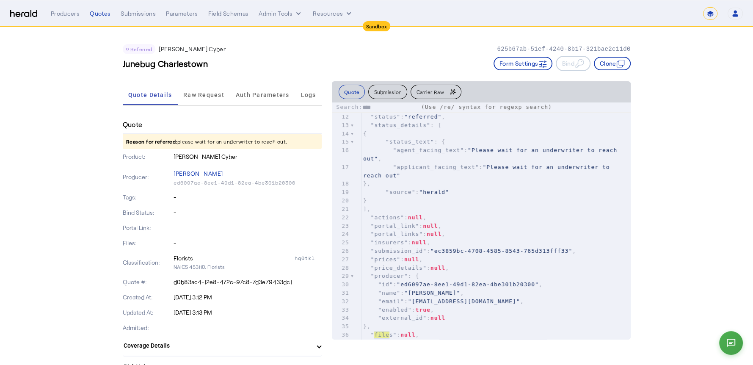
click at [528, 48] on p "625b67ab-51ef-4240-8b17-321bae2c11d0" at bounding box center [563, 49] width 133 height 8
copy p "625b67ab-51ef-4240-8b17-321bae2c11d0"
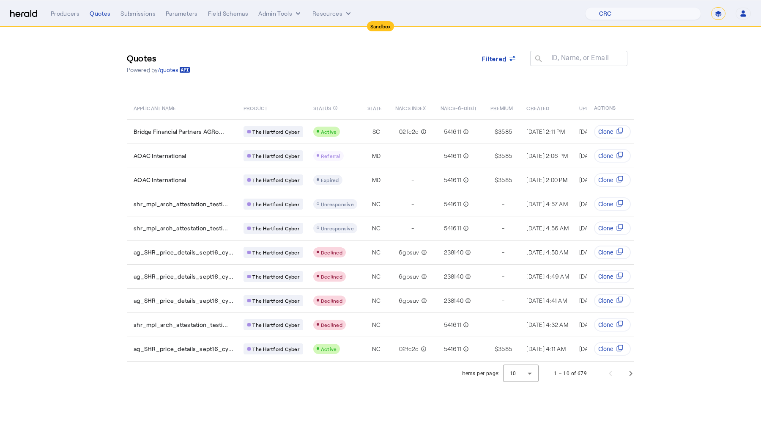
select select "pfm_h3db_crc"
select select "*******"
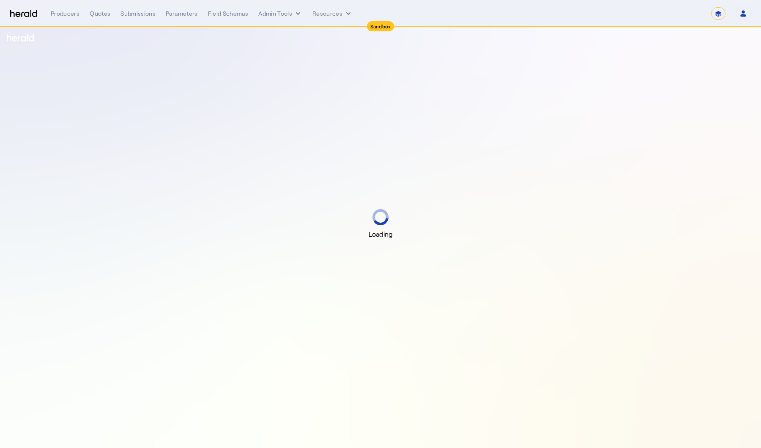
select select "*******"
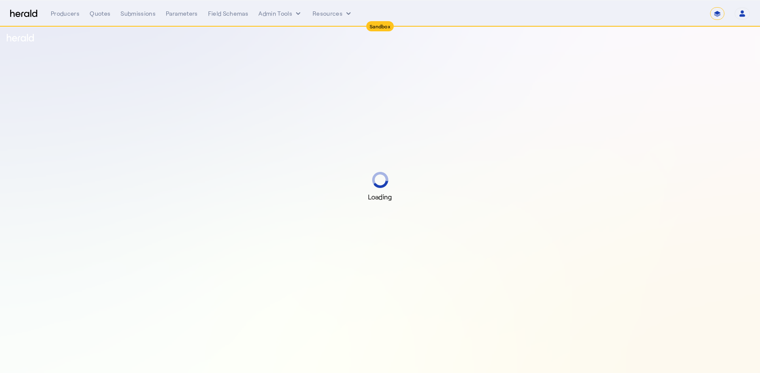
select select "*******"
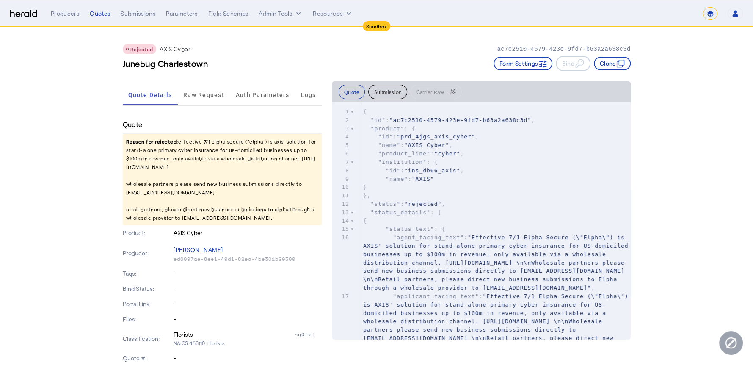
drag, startPoint x: 194, startPoint y: 140, endPoint x: 259, endPoint y: 219, distance: 101.6
click at [259, 219] on p "Reason for rejected: effective 7/1 elpha secure ("elpha") is axis' solution for…" at bounding box center [222, 179] width 199 height 91
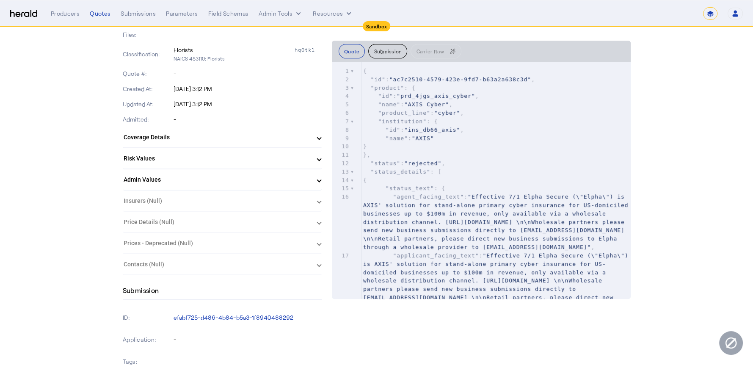
scroll to position [291, 0]
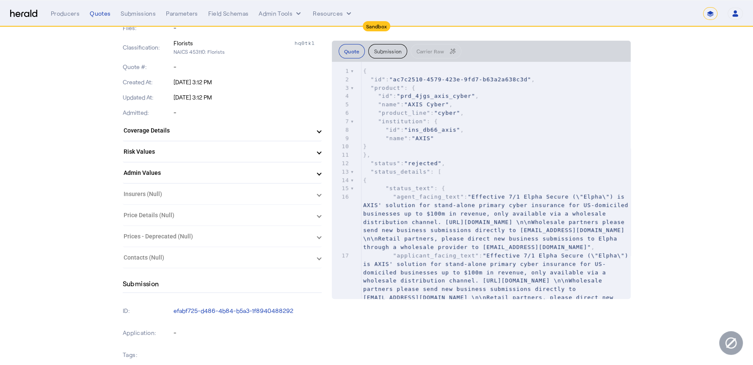
click at [457, 168] on pre ""status_details" : [" at bounding box center [495, 172] width 269 height 8
click at [429, 140] on pre ""name" : "AXIS"" at bounding box center [495, 138] width 269 height 8
type input "****"
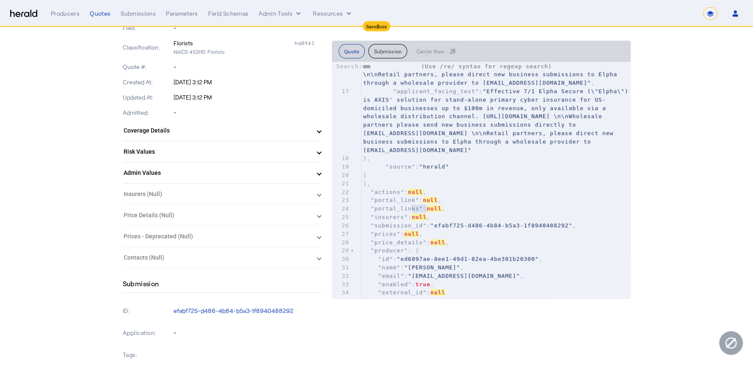
scroll to position [161, 0]
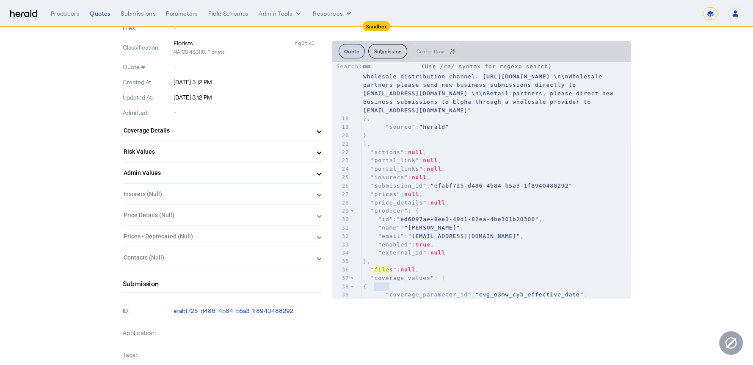
type input "****"
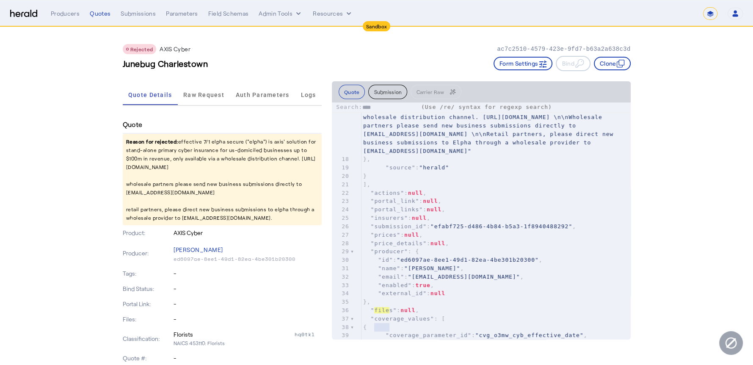
click at [538, 47] on p "ac7c2510-4579-423e-9fd7-b63a2a638c3d" at bounding box center [563, 49] width 133 height 8
copy p "ac7c2510-4579-423e-9fd7-b63a2a638c3d"
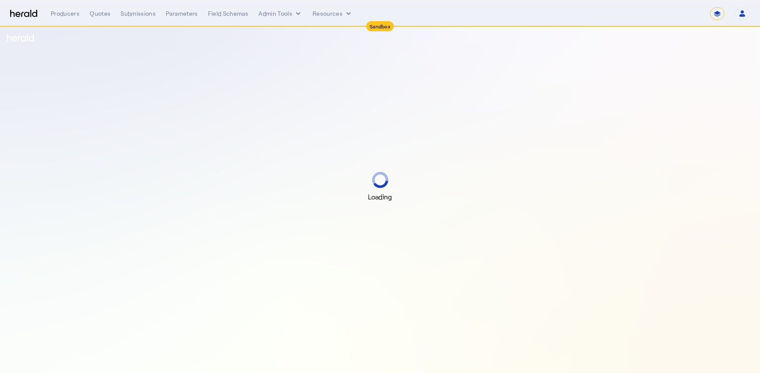
select select "*******"
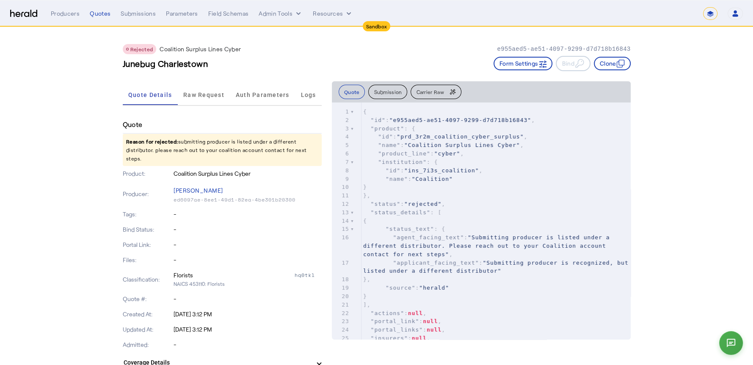
click at [467, 217] on pre "{" at bounding box center [495, 221] width 269 height 8
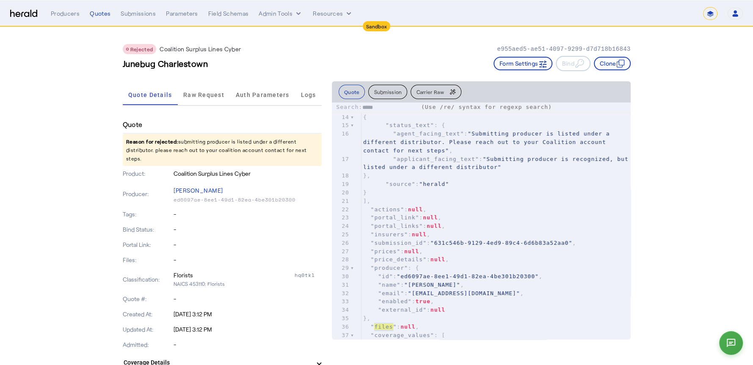
type input "*****"
click at [529, 44] on div "e955aed5-ae51-4097-9299-d7d718b16843" at bounding box center [563, 49] width 133 height 10
copy p "e955aed5-ae51-4097-9299-d7d718b16843"
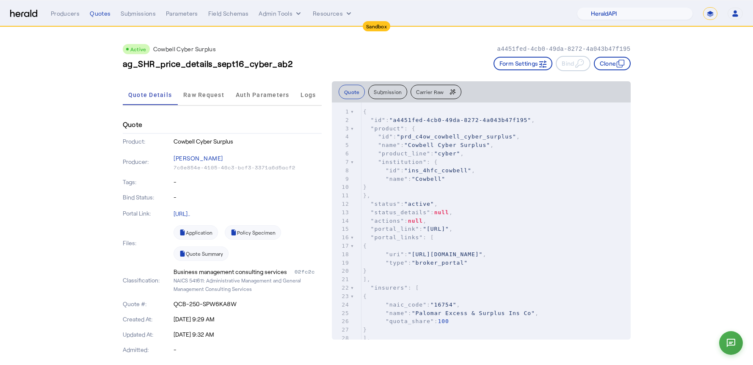
select select "pfm_2v8p_herald_api"
select select "*******"
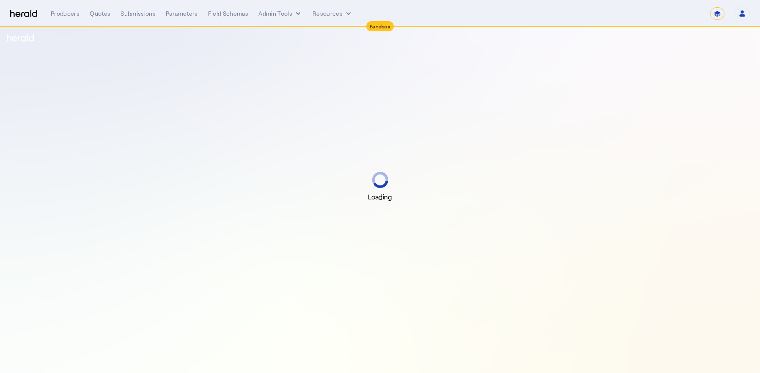
select select "*******"
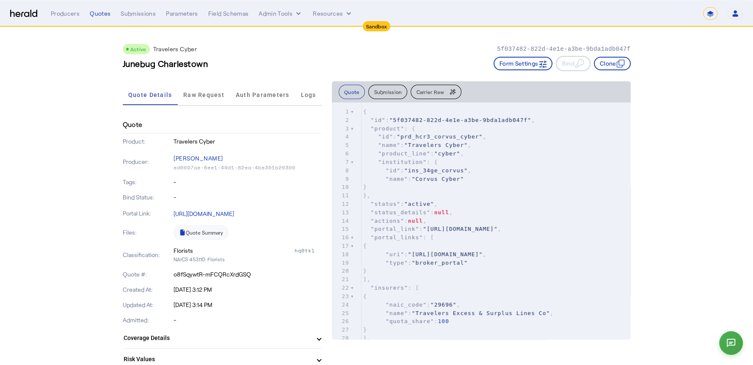
click at [525, 47] on p "5f037482-822d-4e1e-a3be-9bda1adb047f" at bounding box center [563, 49] width 133 height 8
click at [201, 91] on span "Raw Request" at bounding box center [203, 95] width 41 height 20
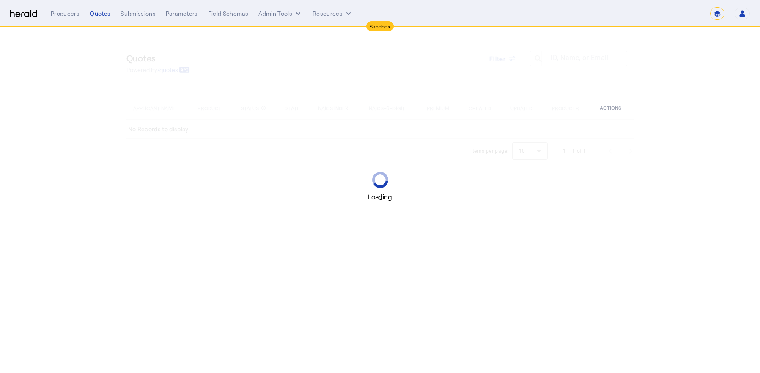
select select "*******"
select select "pfm_z9k1_growthmill"
select select "*******"
select select "pfm_z9k1_growthmill"
select select "*******"
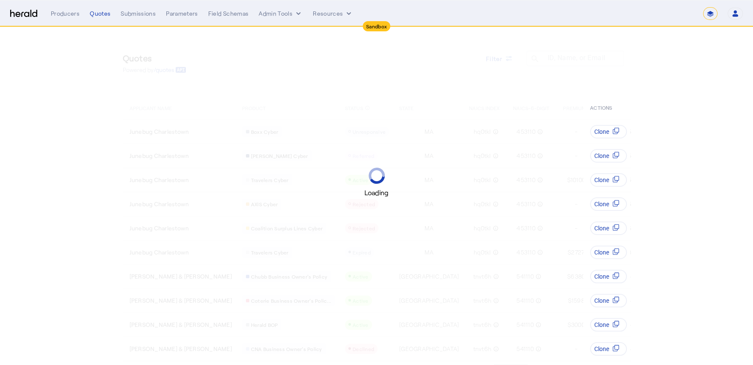
select select "pfm_z9k1_growthmill"
select select "*******"
select select "pfm_z9k1_growthmill"
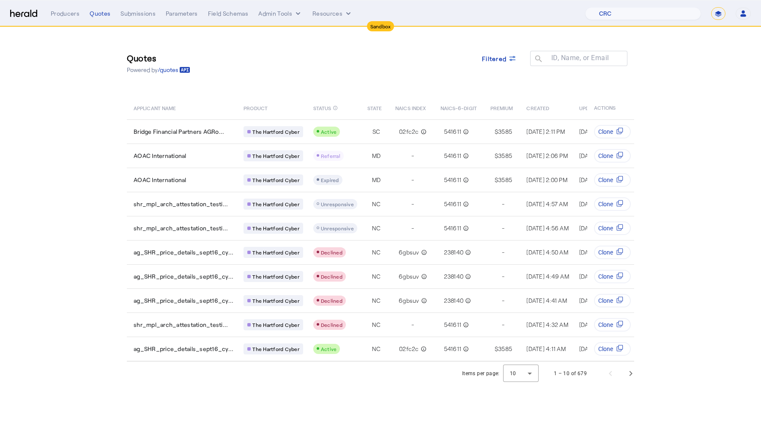
select select "pfm_h3db_crc"
select select "*******"
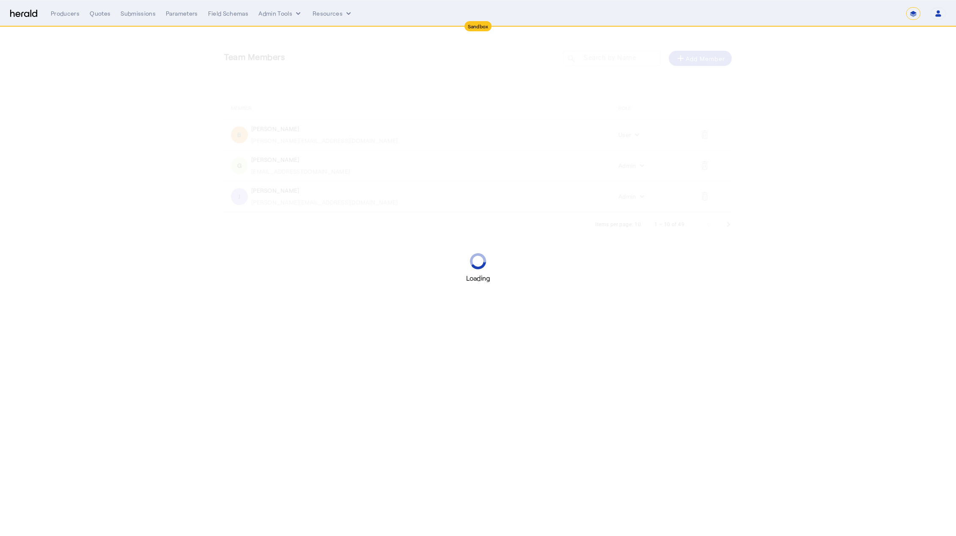
select select "*******"
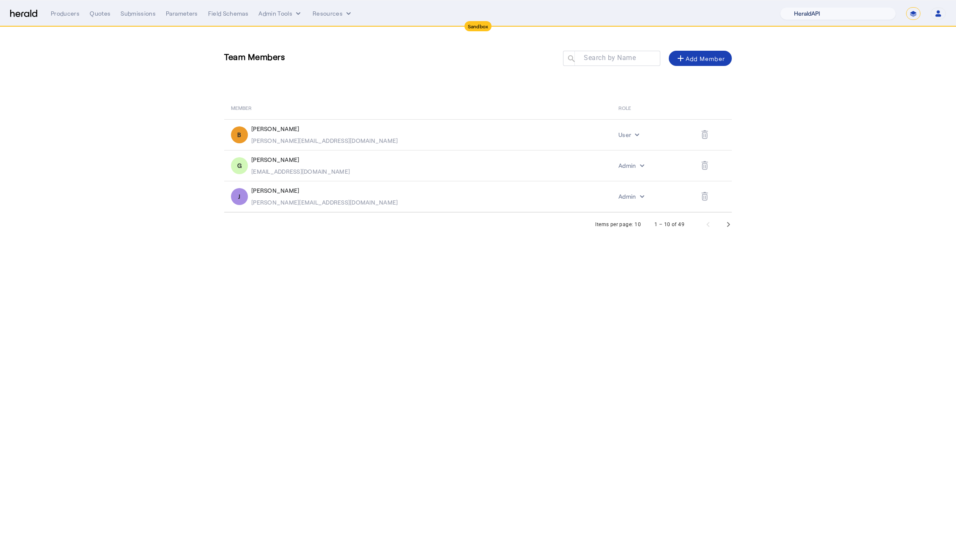
click at [841, 13] on select "1Fort Acrisure Acturis Affinity Advisors Affinity Risk Agentero AmWins Anzen Ao…" at bounding box center [838, 13] width 116 height 13
select select "pfm_h3db_crc"
click at [800, 7] on select "1Fort Acrisure Acturis Affinity Advisors Affinity Risk Agentero AmWins Anzen Ao…" at bounding box center [838, 13] width 116 height 13
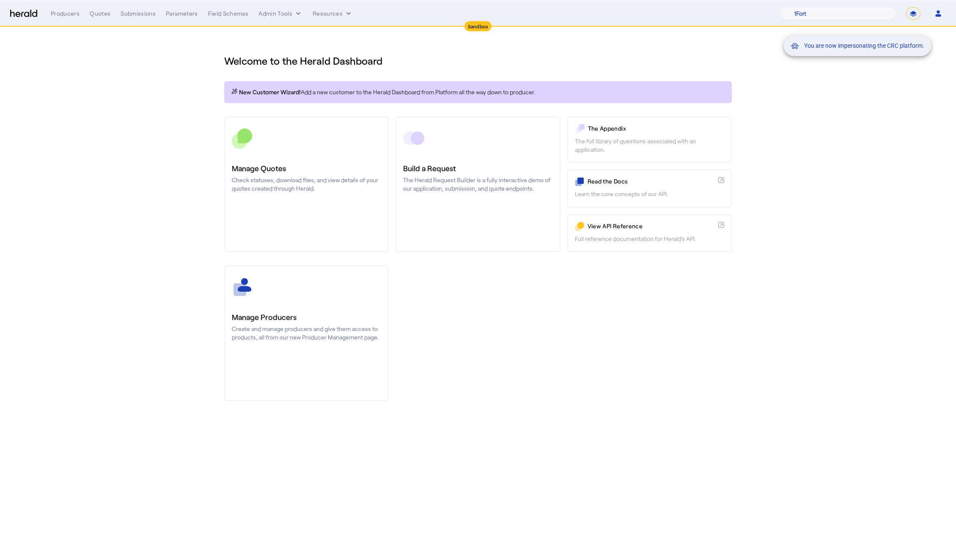
click at [66, 10] on div "You are now impersonating the CRC platform." at bounding box center [478, 268] width 956 height 536
click at [66, 14] on div "You are now impersonating the CRC platform." at bounding box center [478, 268] width 956 height 536
click at [65, 16] on div "Producers" at bounding box center [65, 13] width 29 height 8
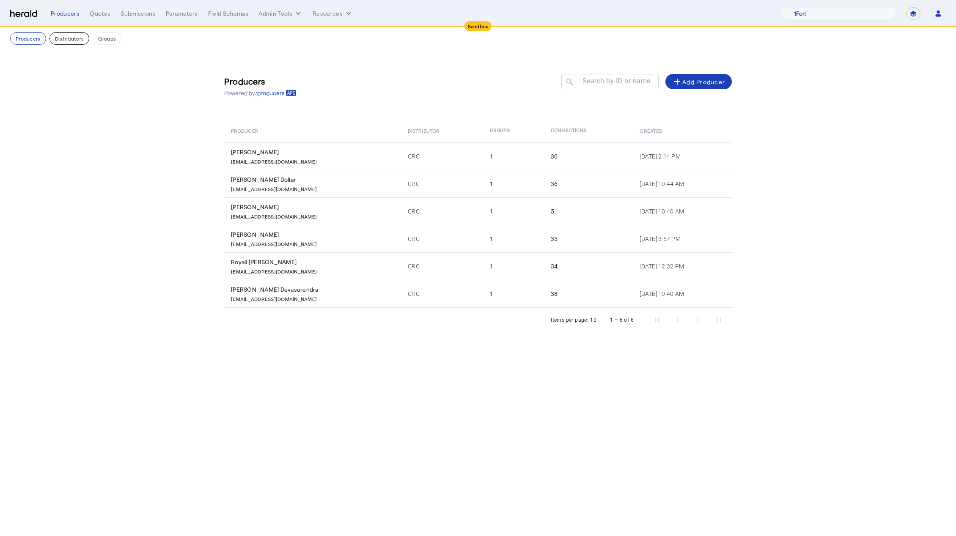
click at [72, 36] on button "Distributors" at bounding box center [69, 38] width 40 height 13
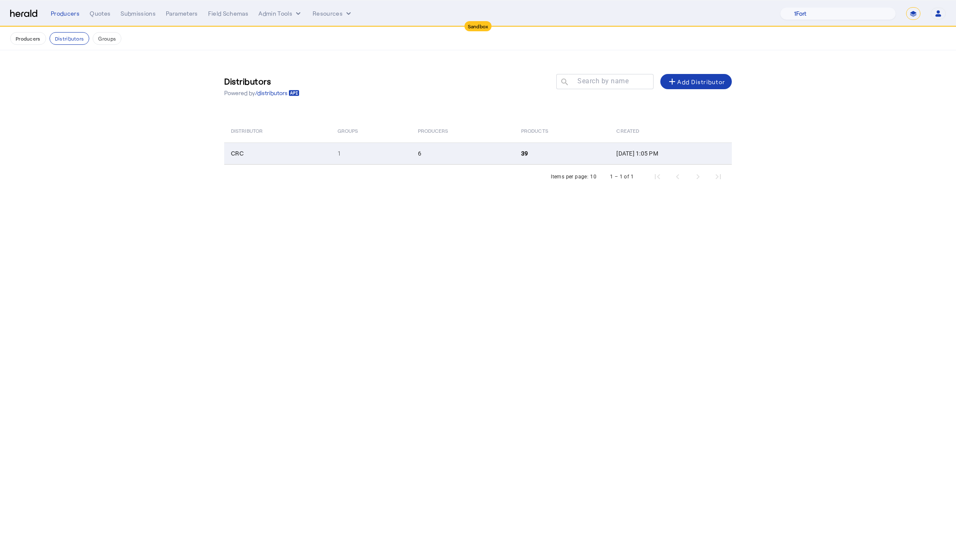
click at [319, 157] on td "CRC" at bounding box center [277, 154] width 107 height 22
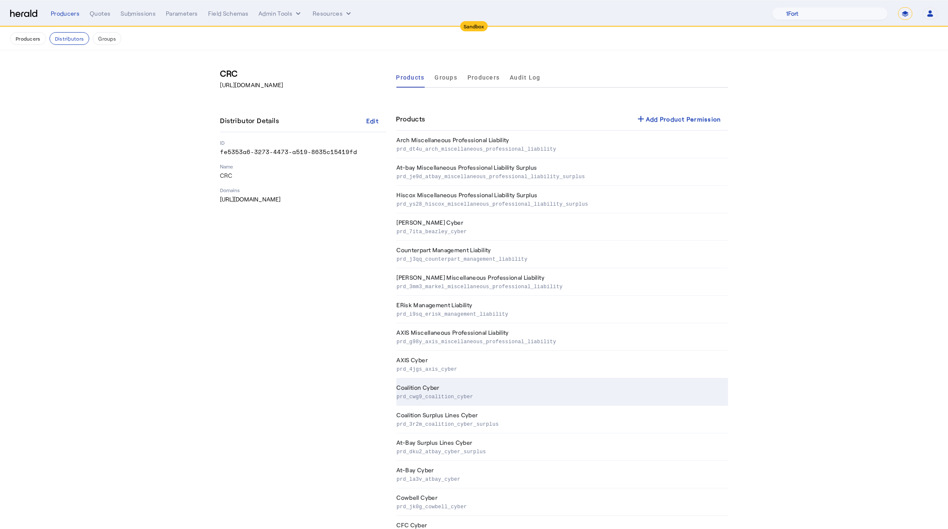
click at [469, 393] on p "prd_cwg9_coalition_cyber" at bounding box center [561, 396] width 328 height 8
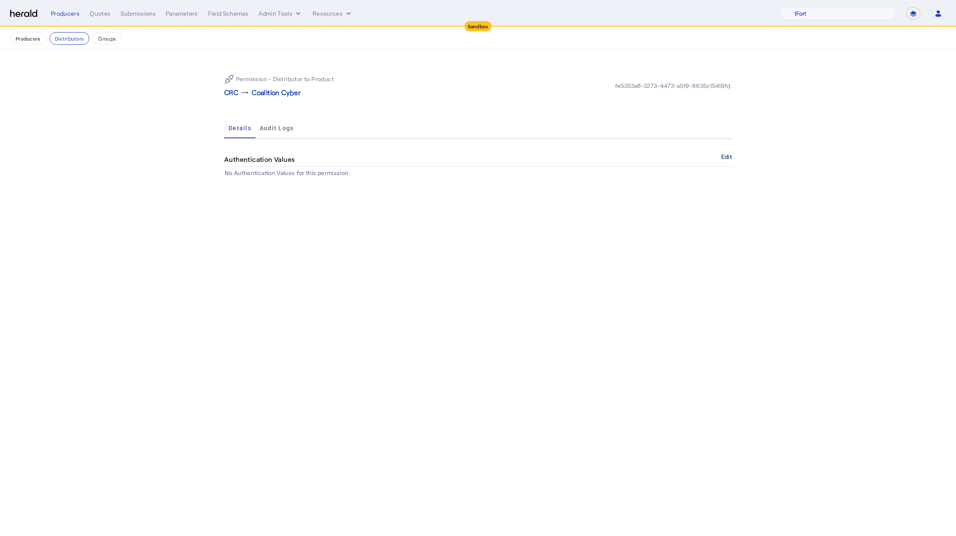
click at [725, 156] on button "Edit" at bounding box center [726, 156] width 11 height 5
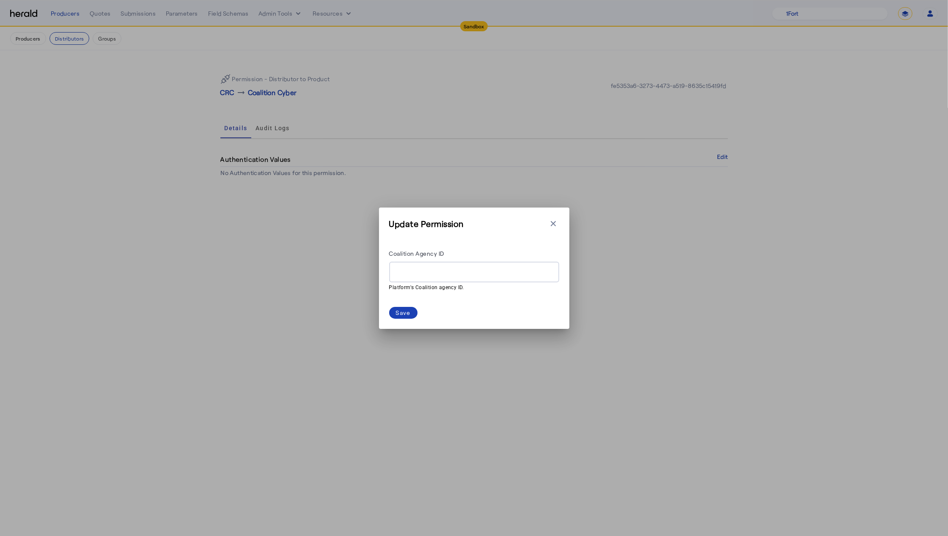
click at [482, 271] on input "Coalition Agency ID" at bounding box center [474, 272] width 157 height 10
paste input "**********"
type input "**********"
click at [399, 311] on div "Save" at bounding box center [403, 312] width 15 height 9
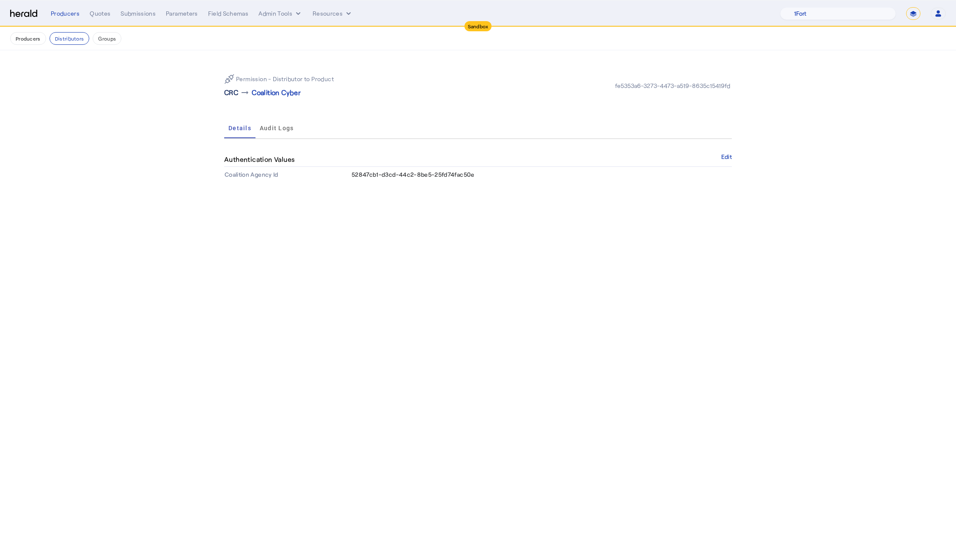
click at [234, 93] on p "CRC" at bounding box center [231, 93] width 14 height 10
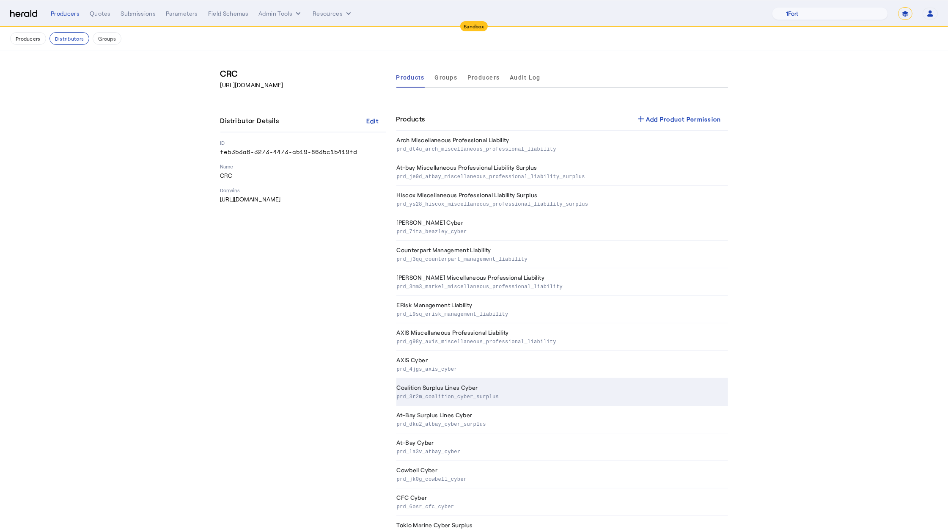
click at [451, 398] on p "prd_3r2m_coalition_cyber_surplus" at bounding box center [561, 396] width 328 height 8
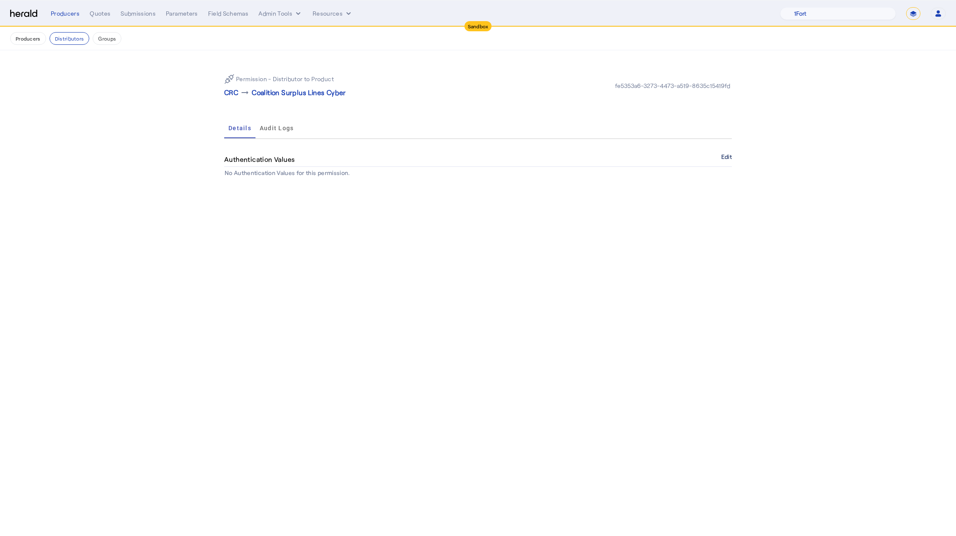
click at [727, 156] on button "Edit" at bounding box center [726, 156] width 11 height 5
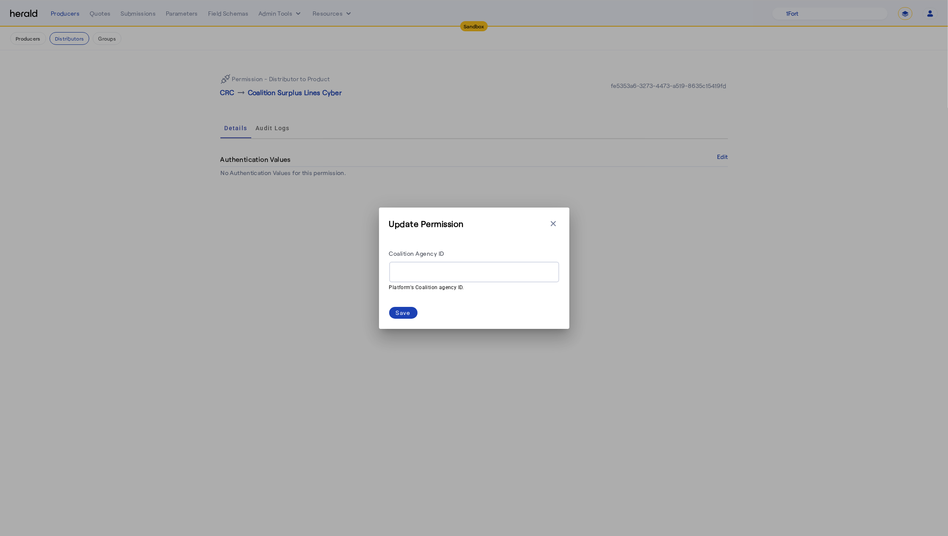
click at [486, 264] on div at bounding box center [474, 272] width 157 height 21
paste input "**********"
type input "**********"
click at [407, 314] on div "Save" at bounding box center [403, 312] width 15 height 9
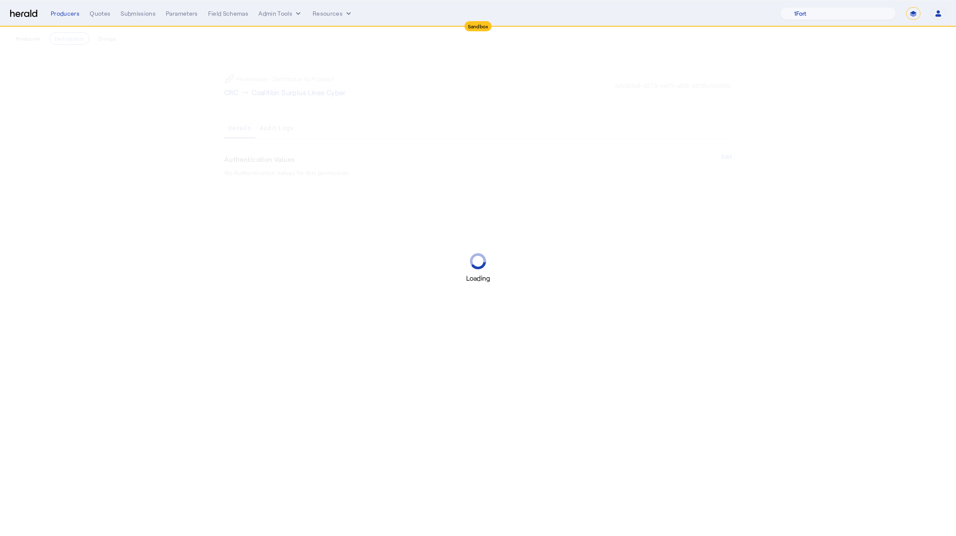
click at [63, 38] on div "Loading" at bounding box center [478, 268] width 956 height 536
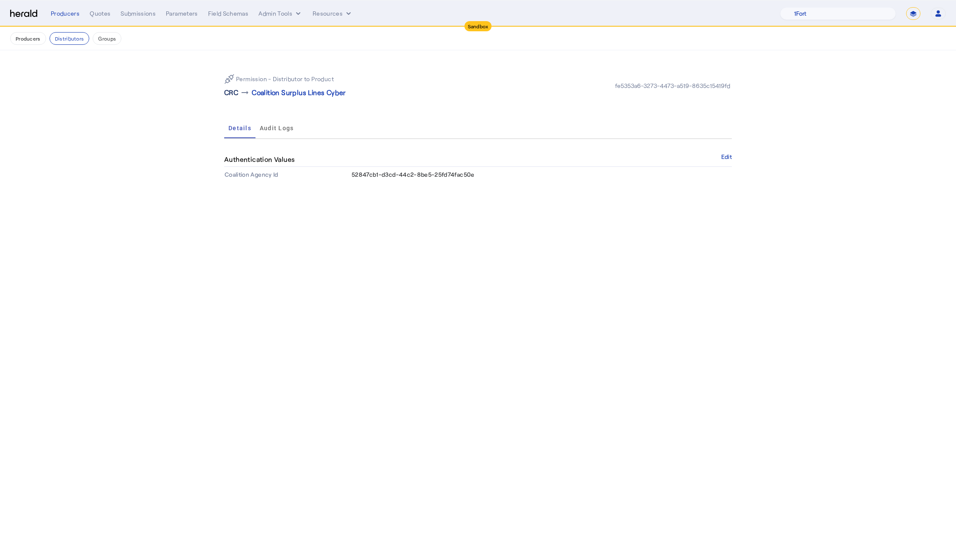
click at [233, 95] on p "CRC" at bounding box center [231, 93] width 14 height 10
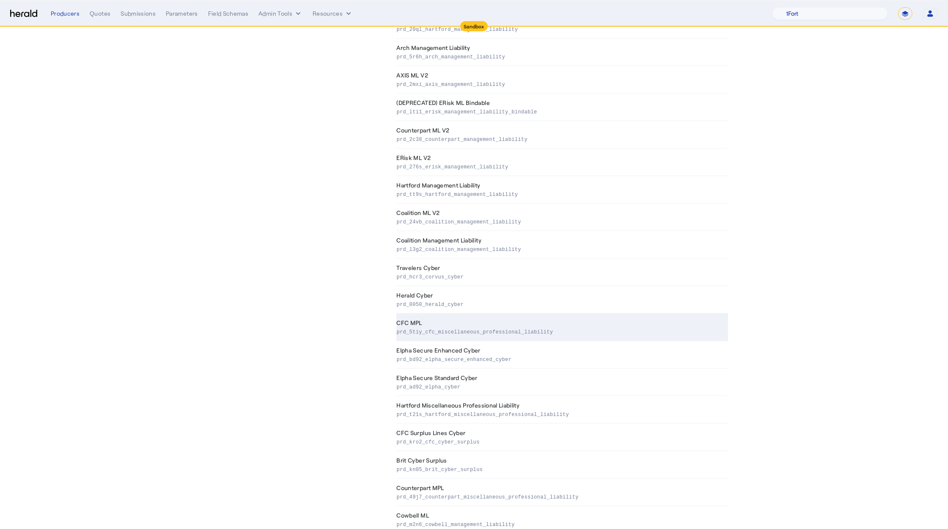
scroll to position [557, 0]
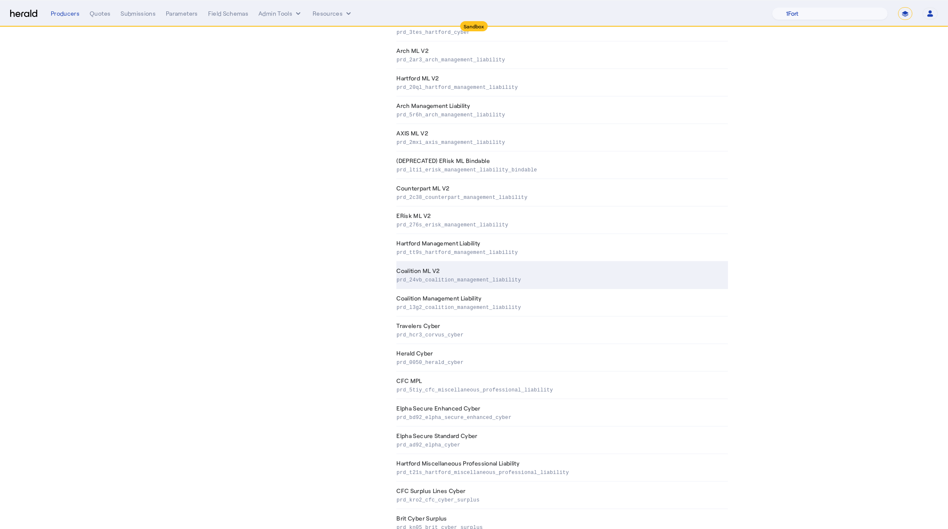
click at [469, 280] on p "prd_24vb_coalition_management_liability" at bounding box center [561, 279] width 328 height 8
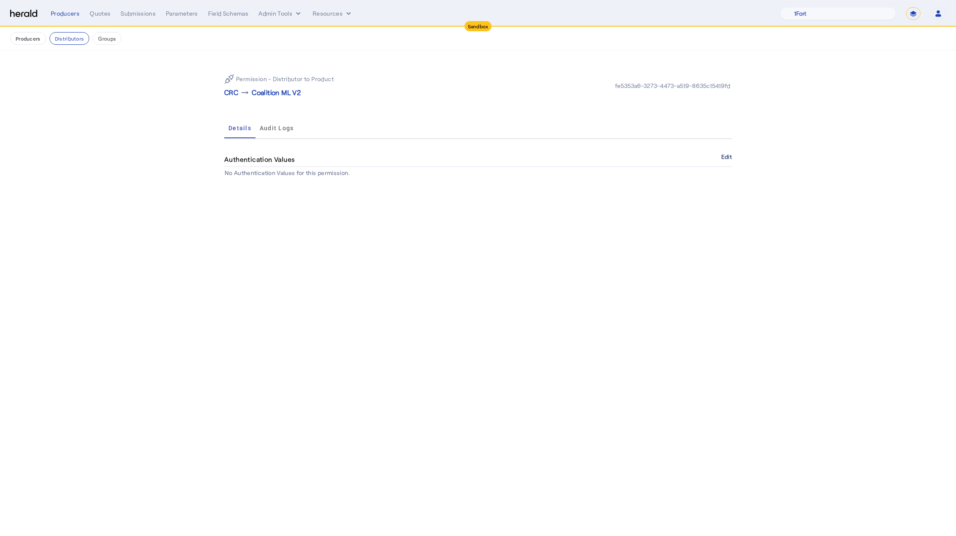
click at [731, 157] on button "Edit" at bounding box center [726, 156] width 11 height 5
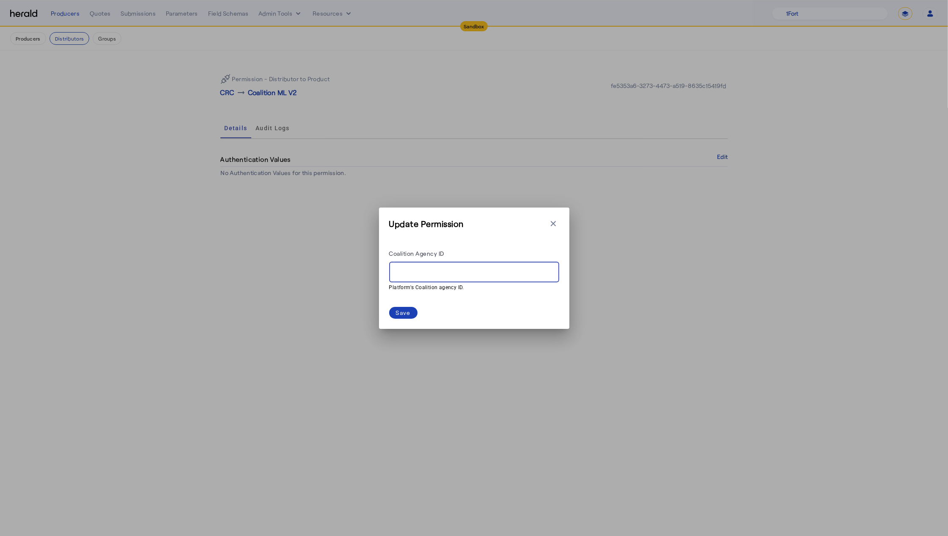
click at [454, 271] on input "Coalition Agency ID" at bounding box center [474, 272] width 157 height 10
paste input "**********"
type input "**********"
click at [400, 315] on div "Save" at bounding box center [403, 312] width 15 height 9
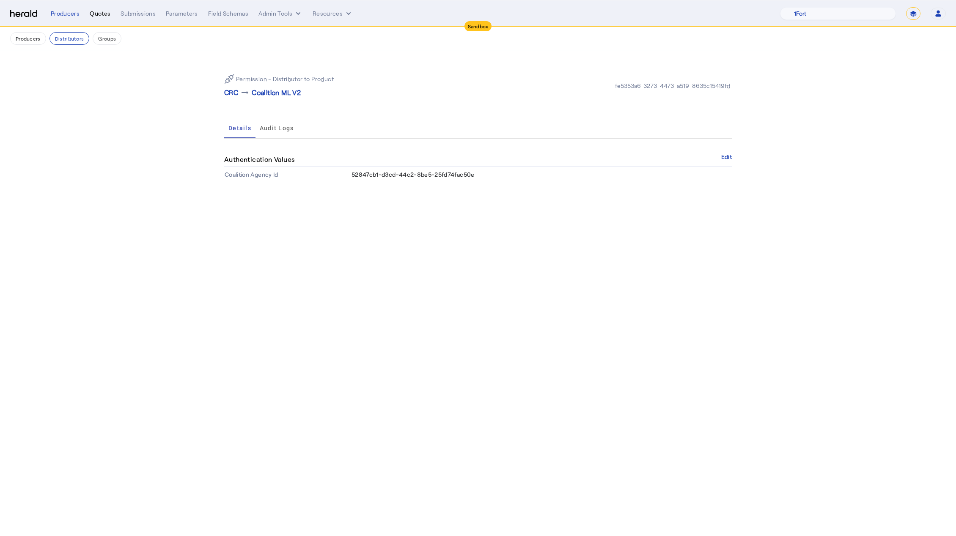
click at [102, 12] on div "Quotes" at bounding box center [100, 13] width 21 height 8
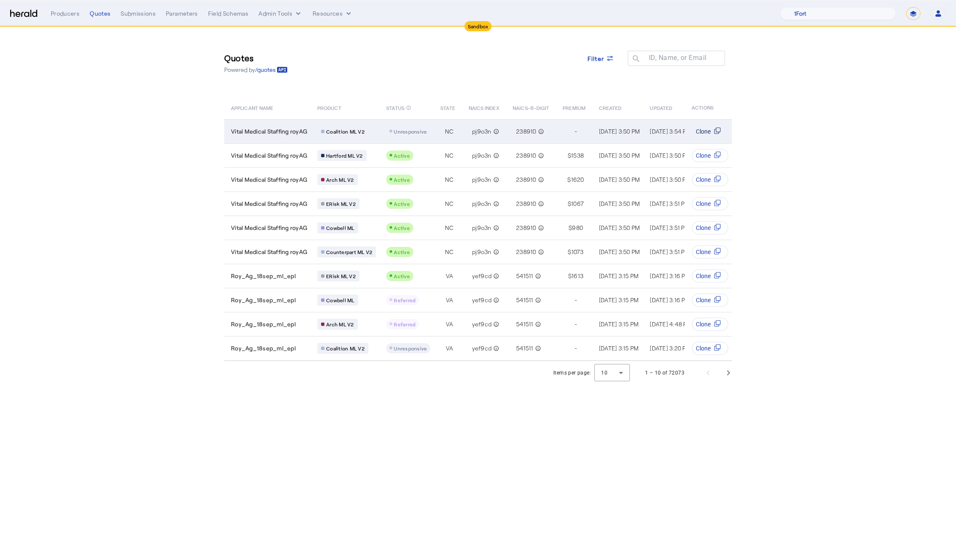
click at [715, 129] on icon "Table view of all quotes submitted by your platform" at bounding box center [717, 130] width 7 height 7
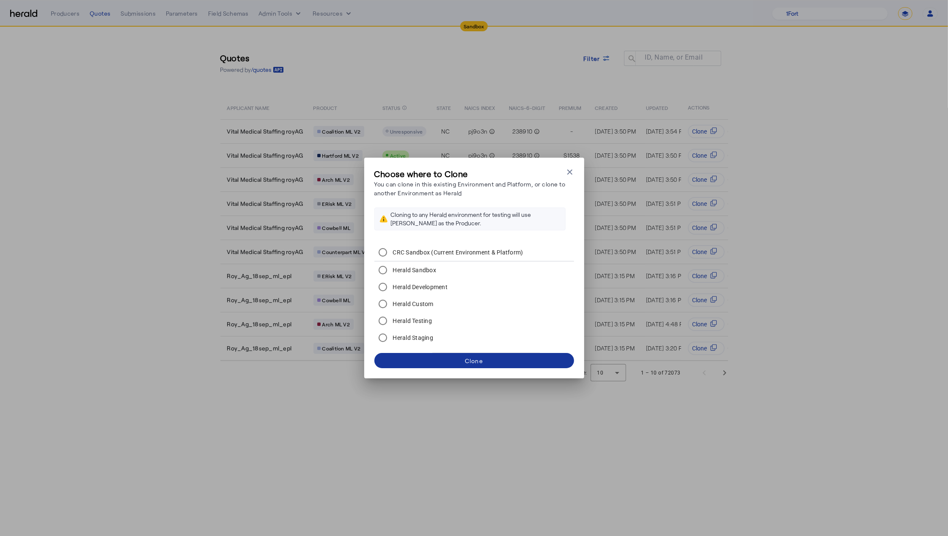
click at [449, 362] on span at bounding box center [474, 361] width 200 height 20
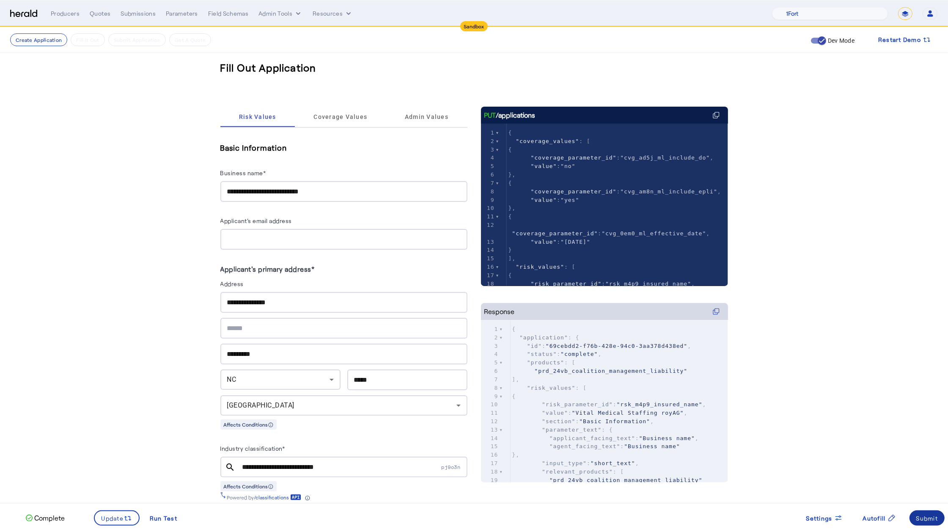
click at [927, 521] on div "Submit" at bounding box center [927, 518] width 22 height 9
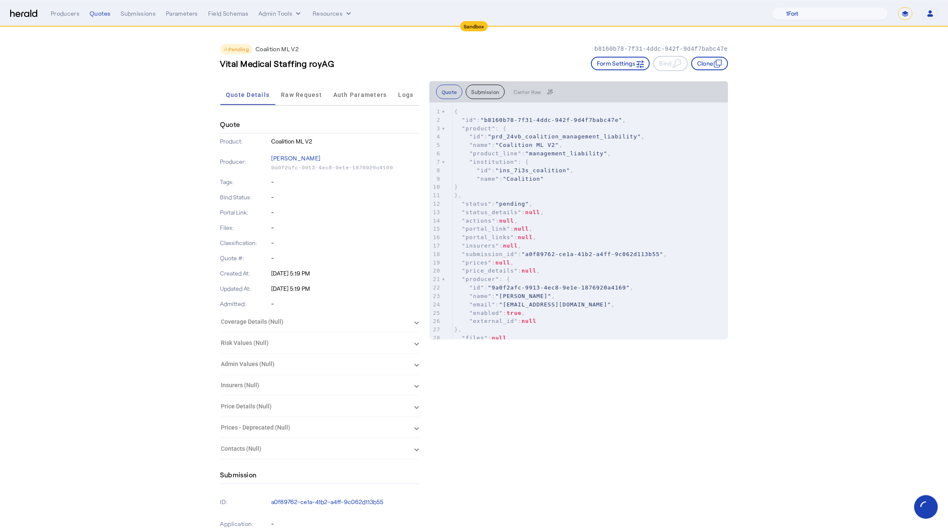
click at [99, 18] on div "Producers Quotes Submissions Parameters Field Schemas Admin Tools Resources 1Fo…" at bounding box center [494, 13] width 887 height 13
click at [99, 14] on div "Quotes" at bounding box center [100, 13] width 21 height 8
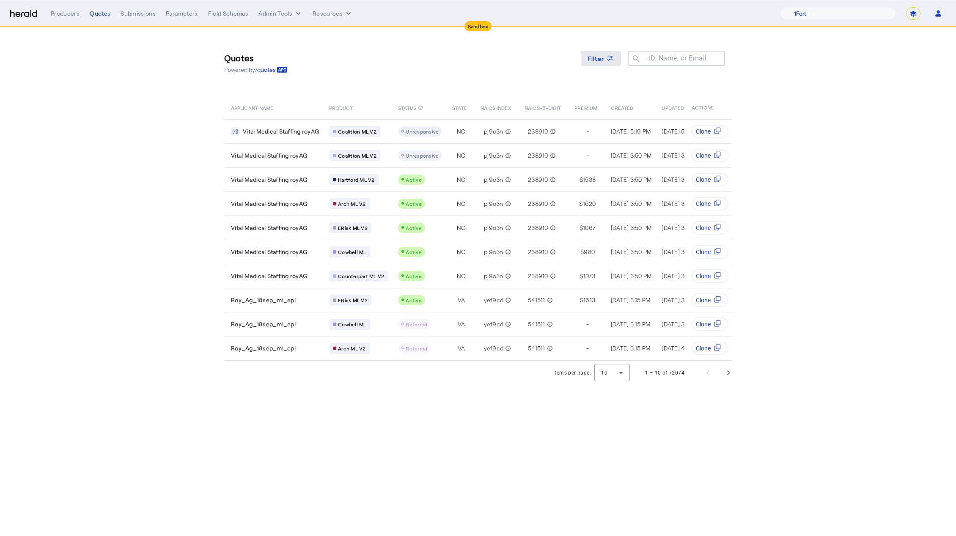
click at [602, 50] on span at bounding box center [601, 58] width 41 height 20
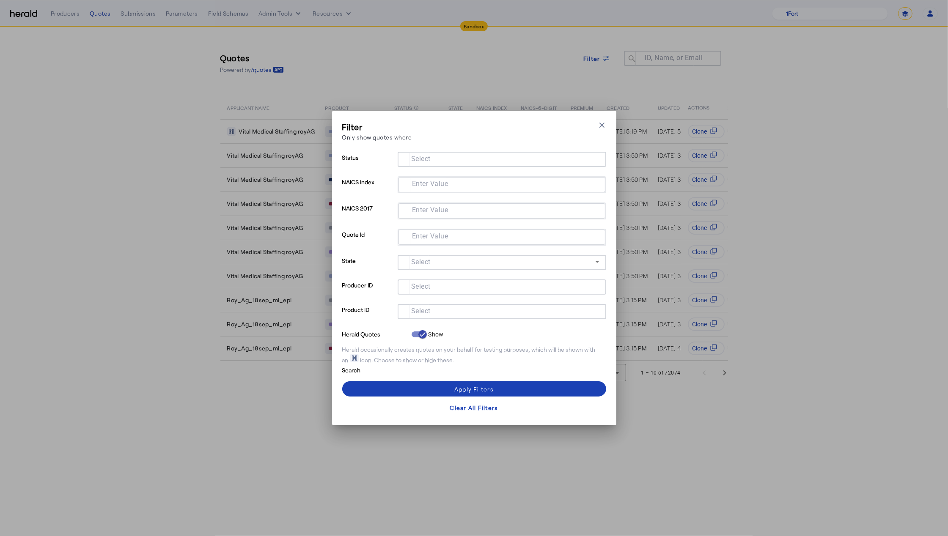
click at [415, 309] on mat-label "Select" at bounding box center [420, 312] width 19 height 8
click at [415, 309] on input "Select" at bounding box center [500, 311] width 192 height 10
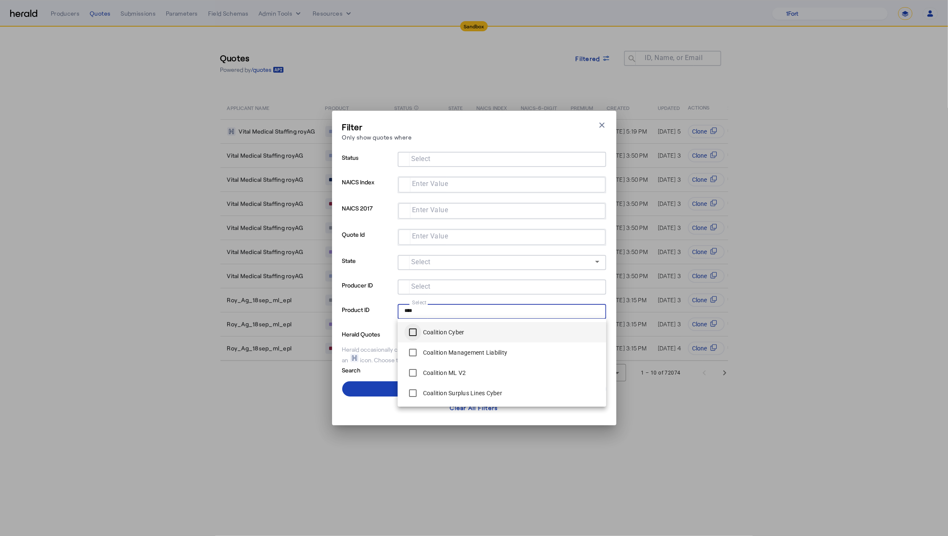
type input "****"
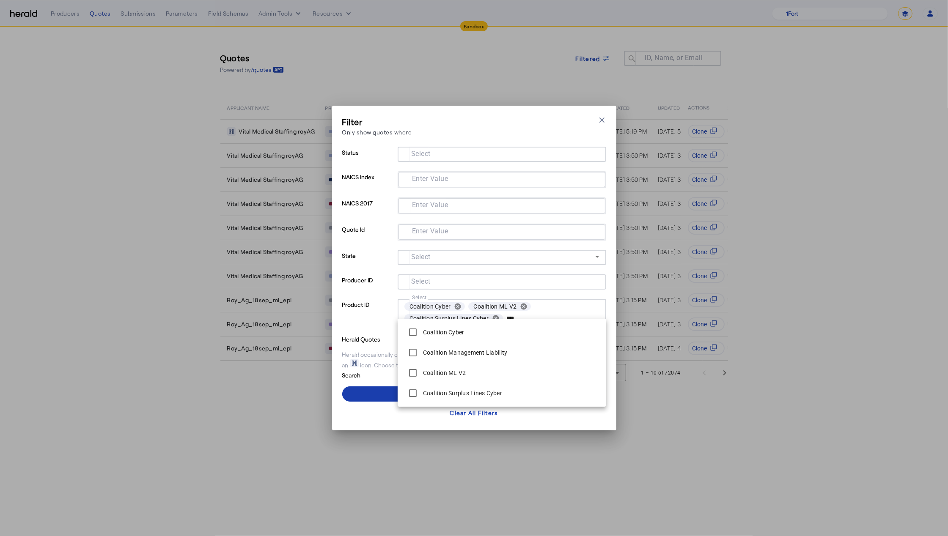
click at [379, 391] on span at bounding box center [474, 394] width 264 height 20
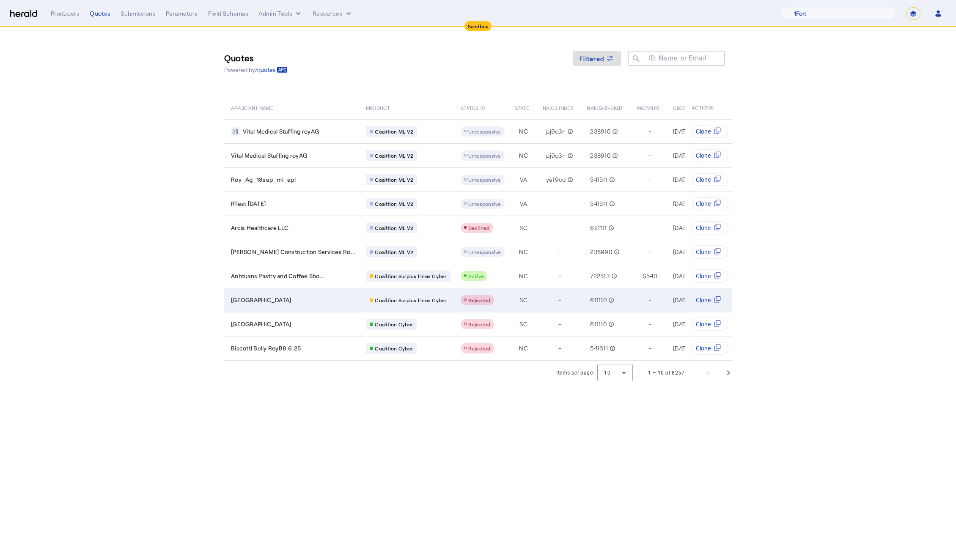
click at [283, 300] on span "[GEOGRAPHIC_DATA]" at bounding box center [261, 300] width 60 height 8
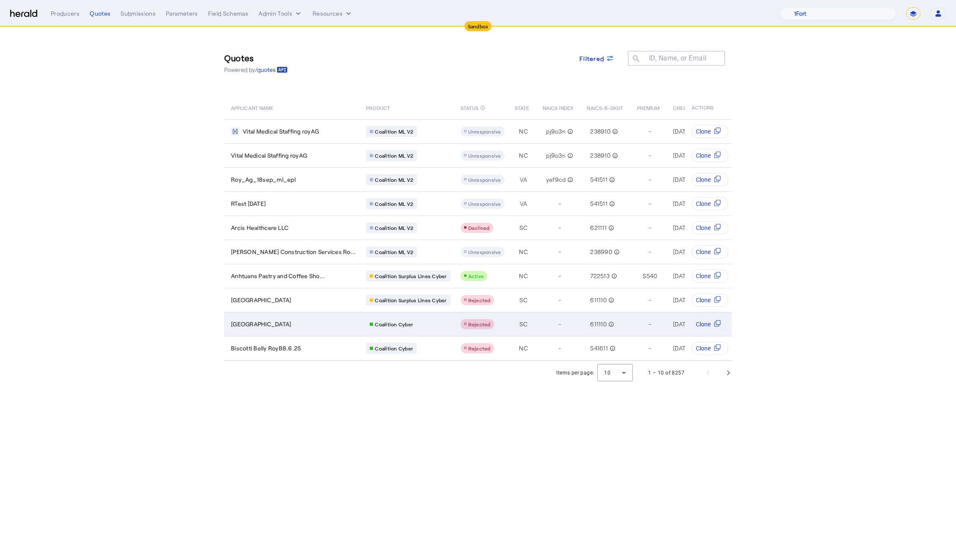
click at [309, 322] on div "[GEOGRAPHIC_DATA]" at bounding box center [293, 324] width 125 height 8
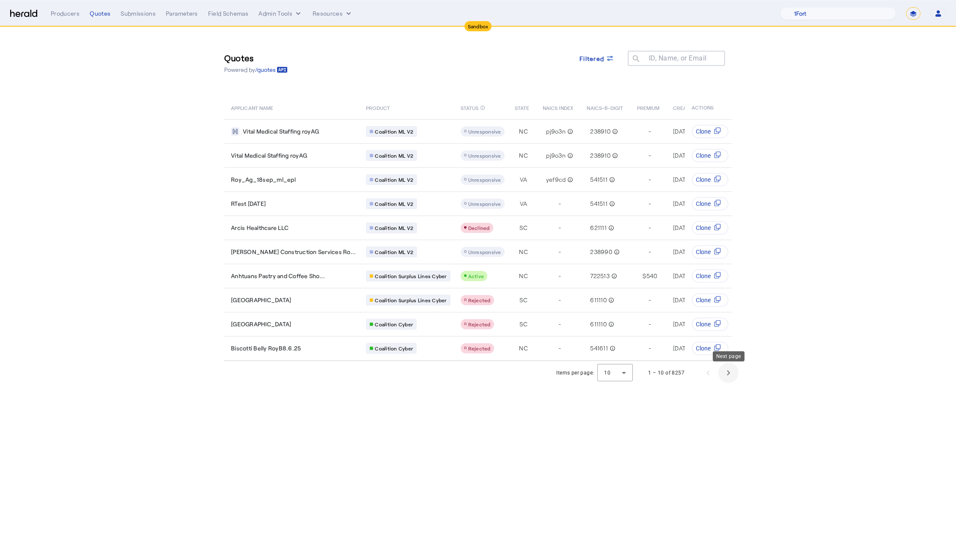
click at [724, 374] on span "Next page" at bounding box center [728, 373] width 20 height 20
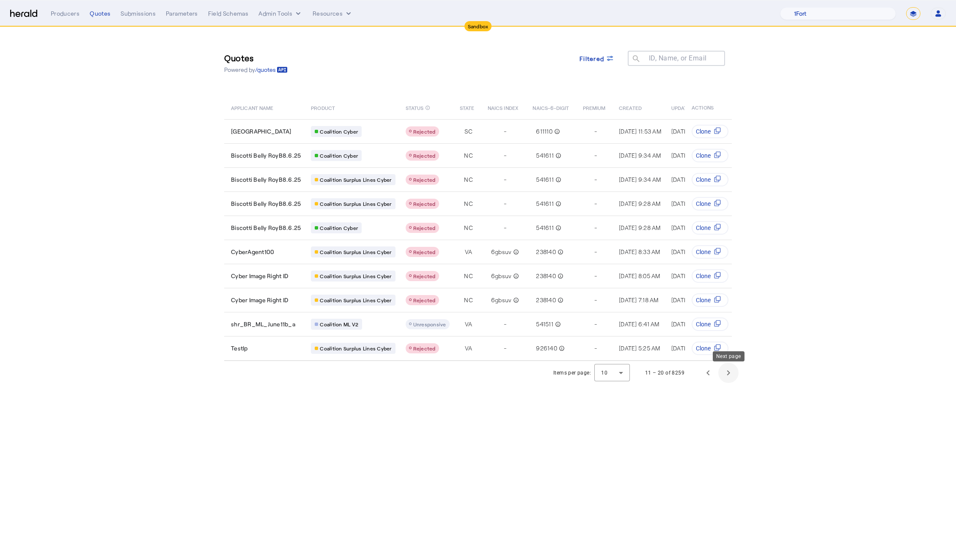
click at [724, 374] on span "Next page" at bounding box center [728, 373] width 20 height 20
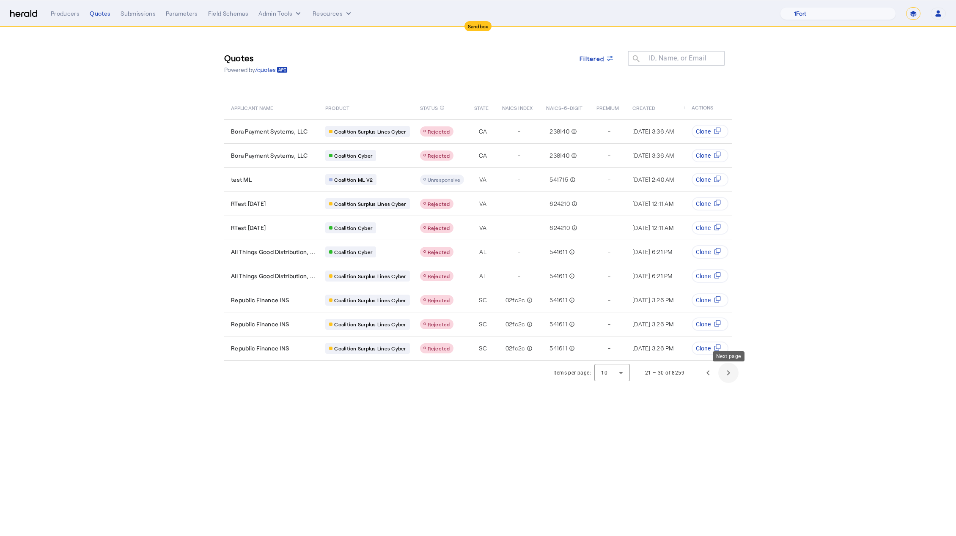
click at [727, 376] on span "Next page" at bounding box center [728, 373] width 20 height 20
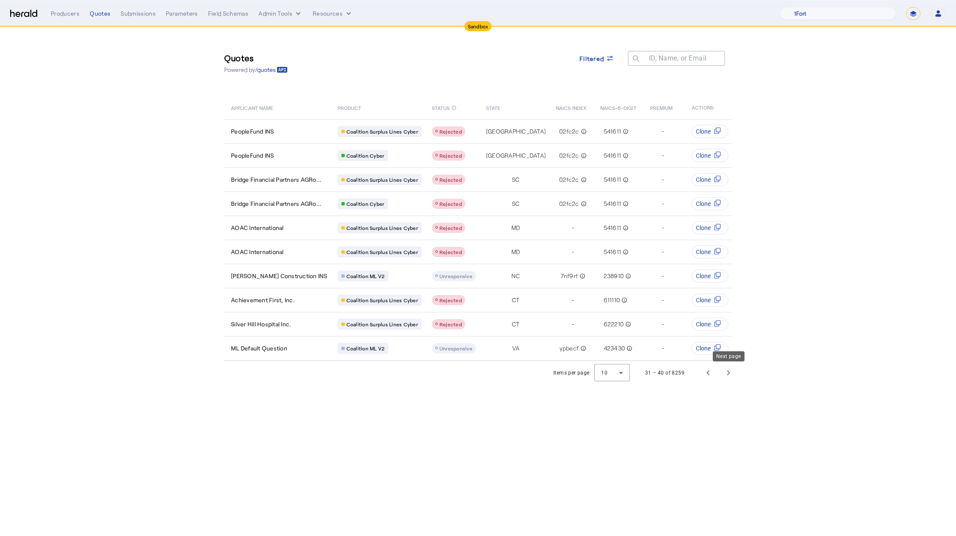
click at [727, 376] on span "Next page" at bounding box center [728, 373] width 20 height 20
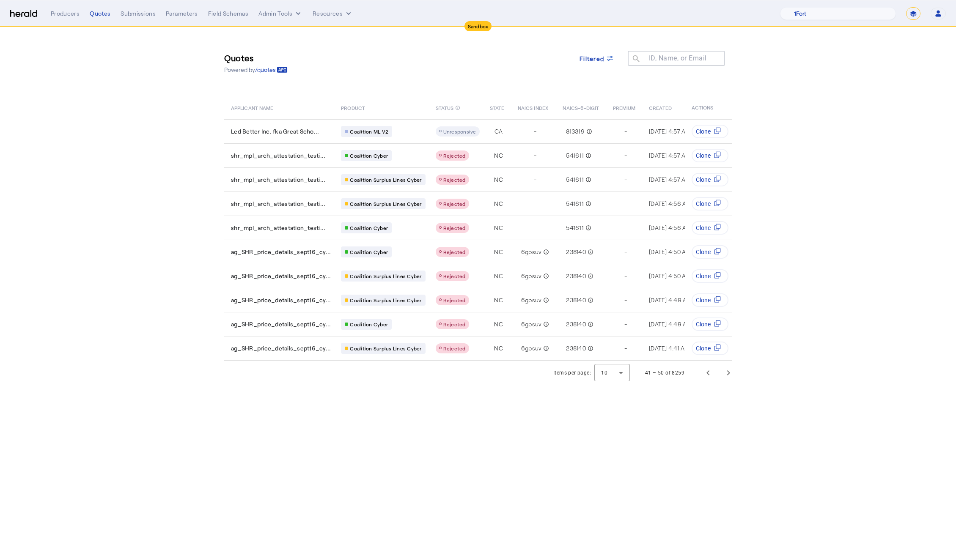
click at [597, 47] on div "Quotes Powered by /quotes Filtered ID, Name, or Email search" at bounding box center [478, 63] width 508 height 38
click at [600, 60] on span "Filtered" at bounding box center [592, 58] width 25 height 9
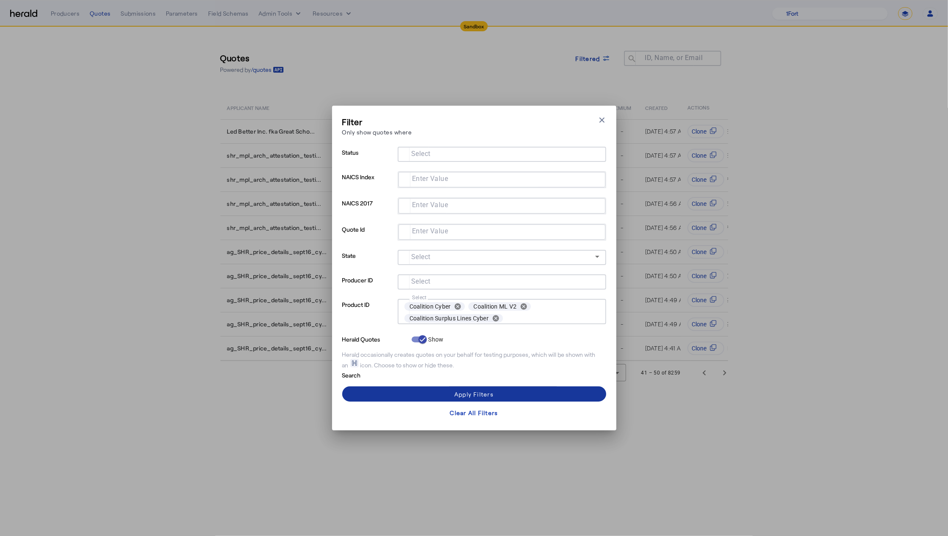
click at [495, 400] on span at bounding box center [474, 394] width 264 height 20
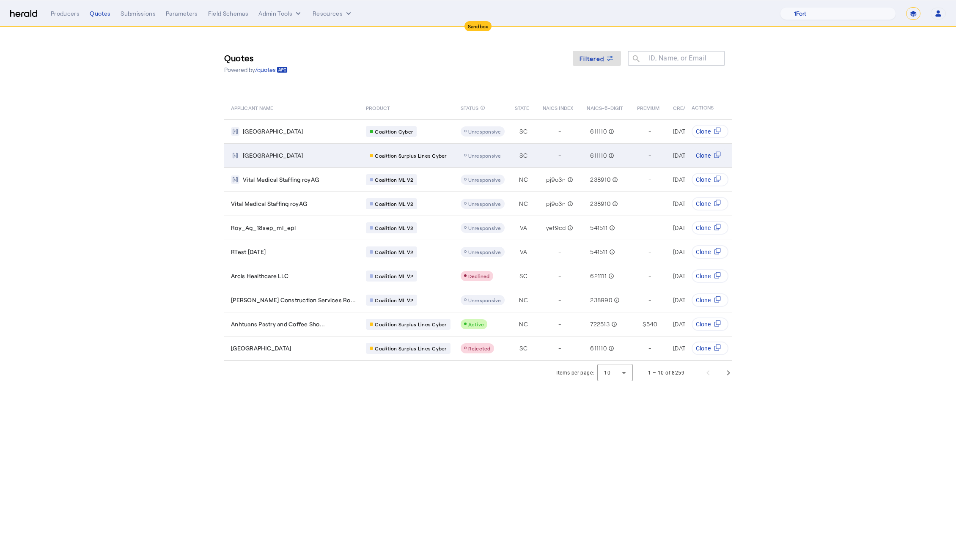
click at [468, 153] on span "Unresponsive" at bounding box center [484, 156] width 33 height 6
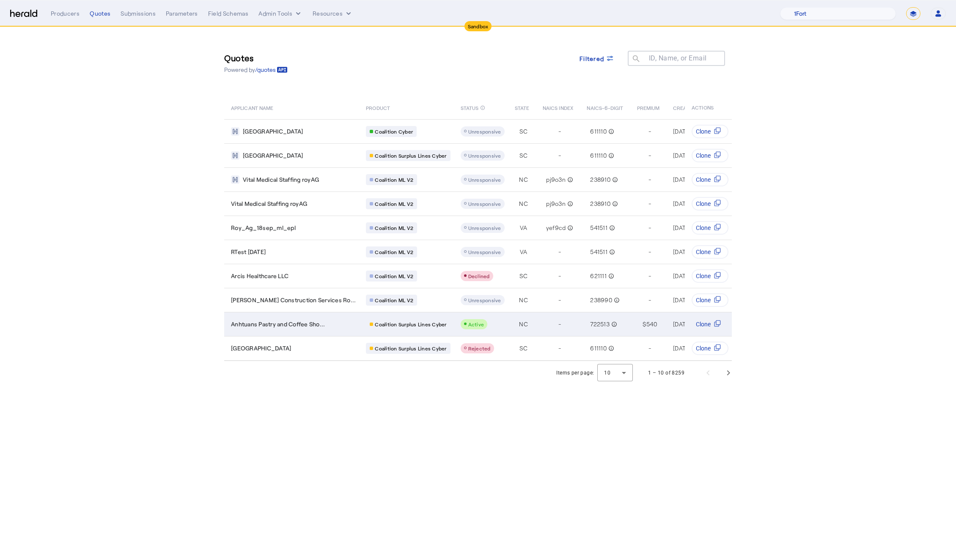
click at [300, 327] on td "Anhtuans Pastry and Coffee Sho..." at bounding box center [291, 324] width 135 height 24
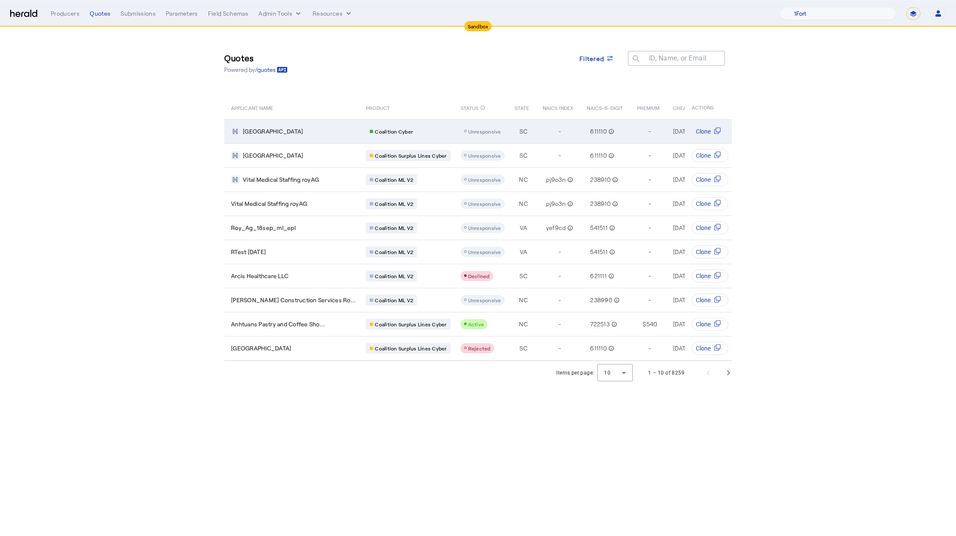
click at [303, 127] on div "[GEOGRAPHIC_DATA]" at bounding box center [293, 131] width 125 height 8
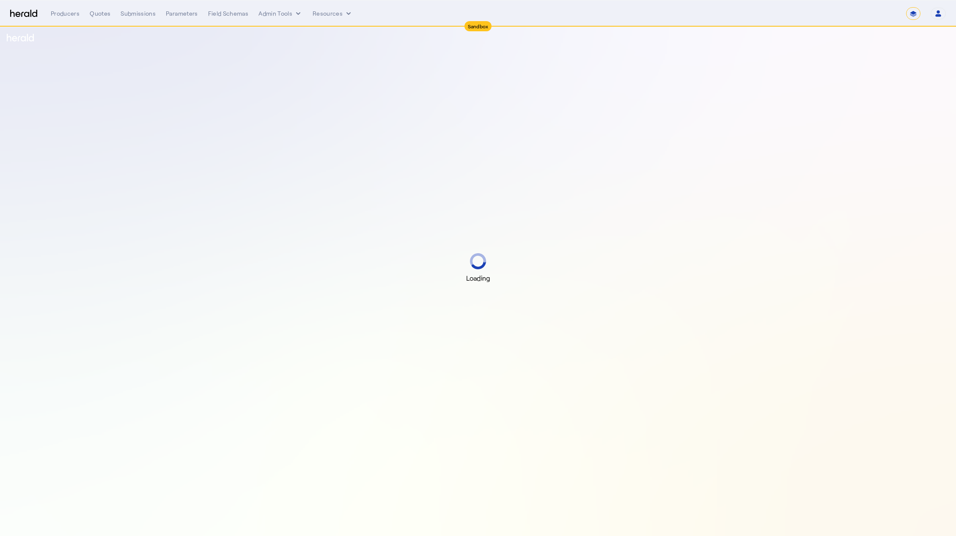
select select "*******"
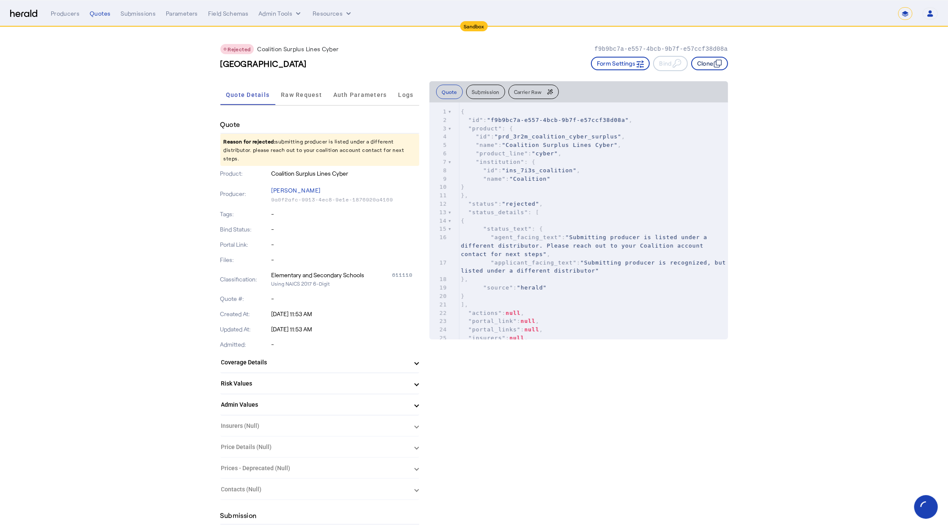
click at [716, 62] on button "Clone" at bounding box center [709, 64] width 37 height 14
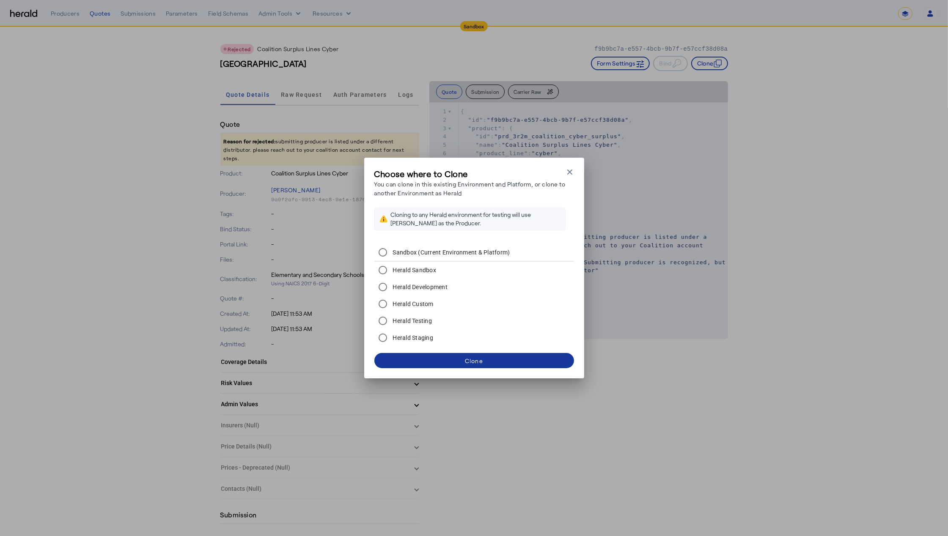
click at [485, 361] on span at bounding box center [474, 361] width 200 height 20
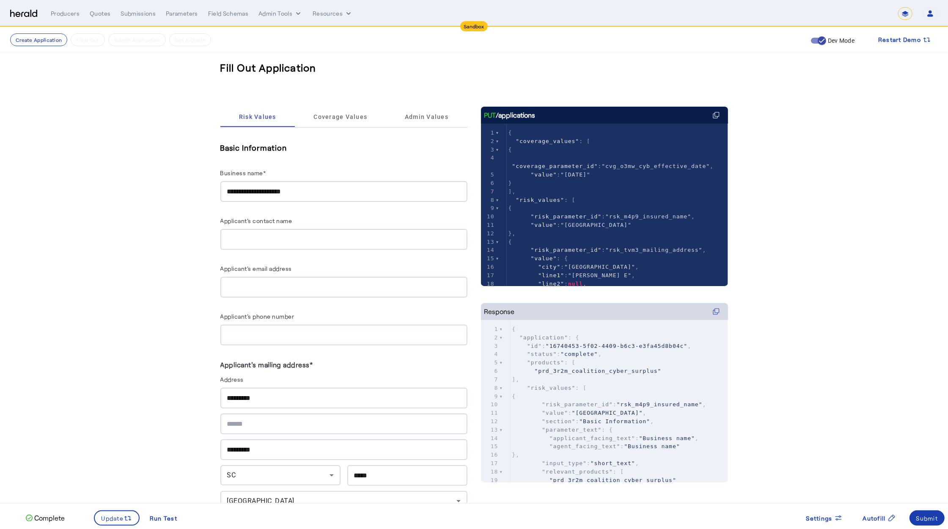
click at [926, 514] on div "Submit" at bounding box center [927, 518] width 22 height 9
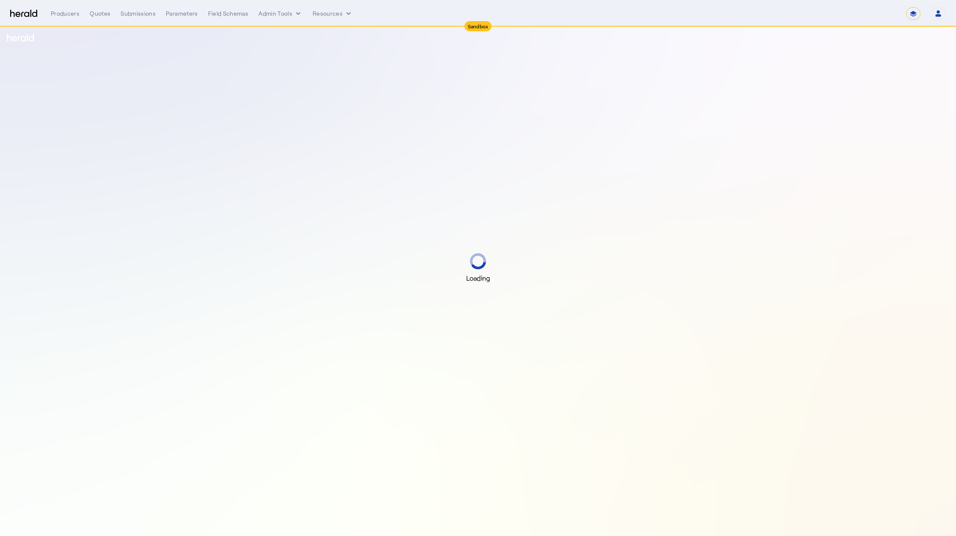
select select "*******"
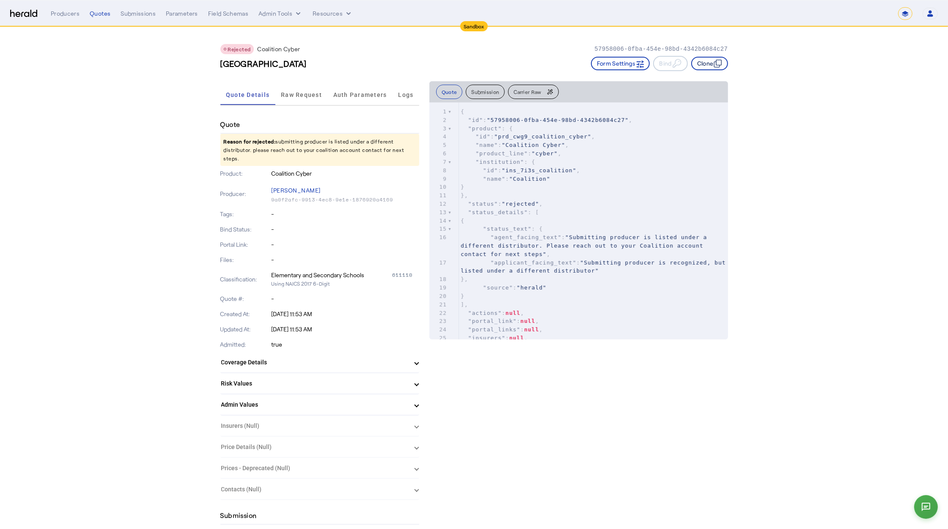
click at [709, 64] on button "Clone" at bounding box center [709, 64] width 37 height 14
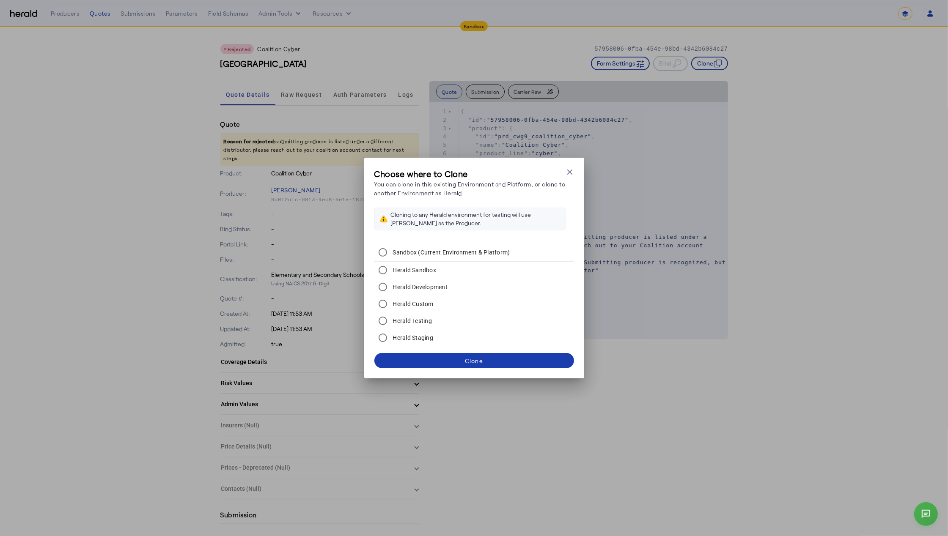
click at [512, 361] on span at bounding box center [474, 361] width 200 height 20
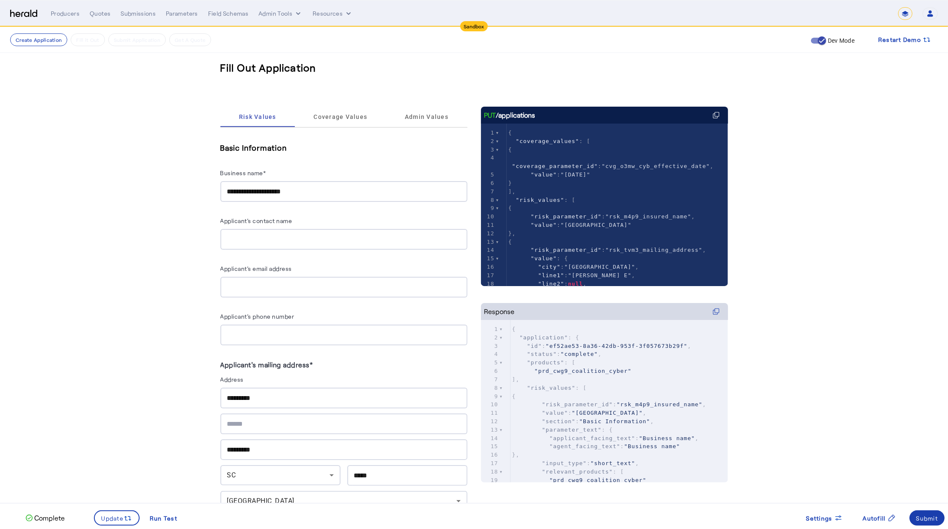
click at [920, 518] on div "Submit" at bounding box center [927, 518] width 22 height 9
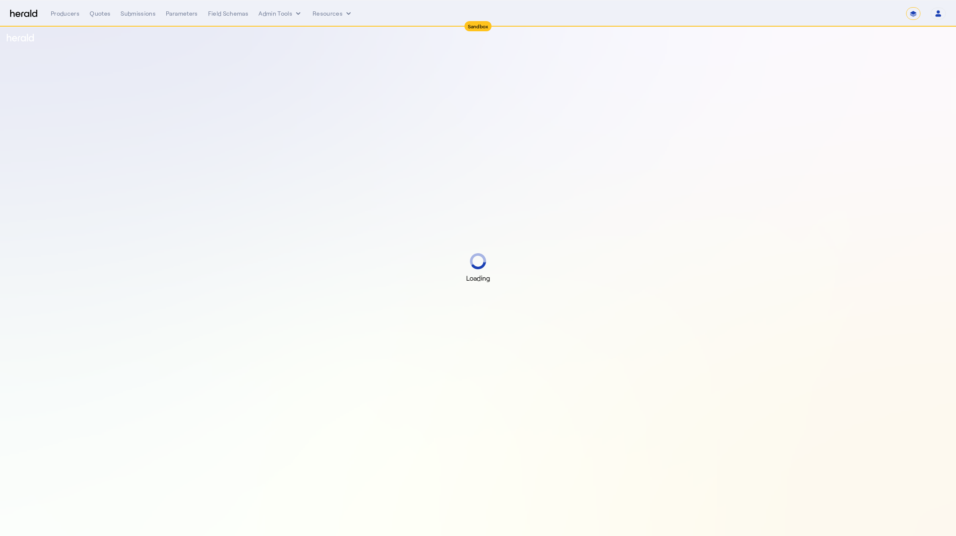
select select "*******"
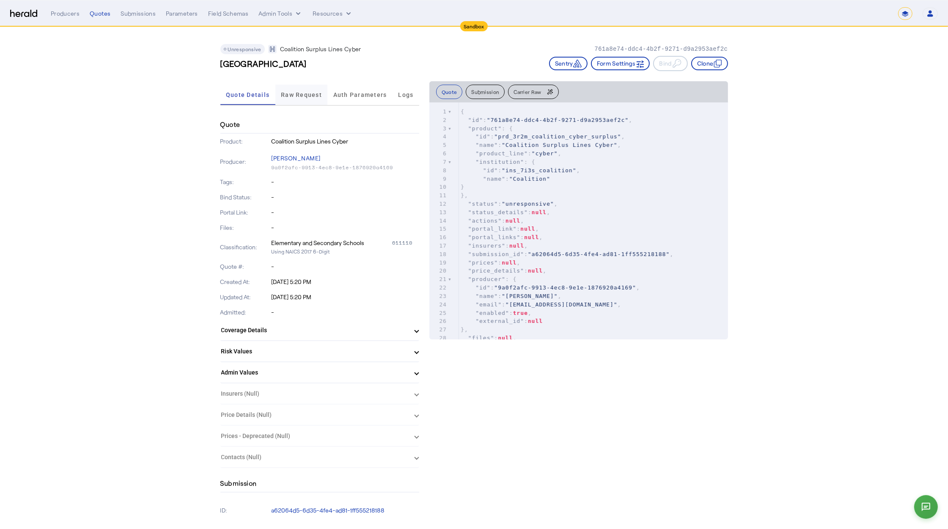
click at [310, 92] on span "Raw Request" at bounding box center [301, 95] width 41 height 6
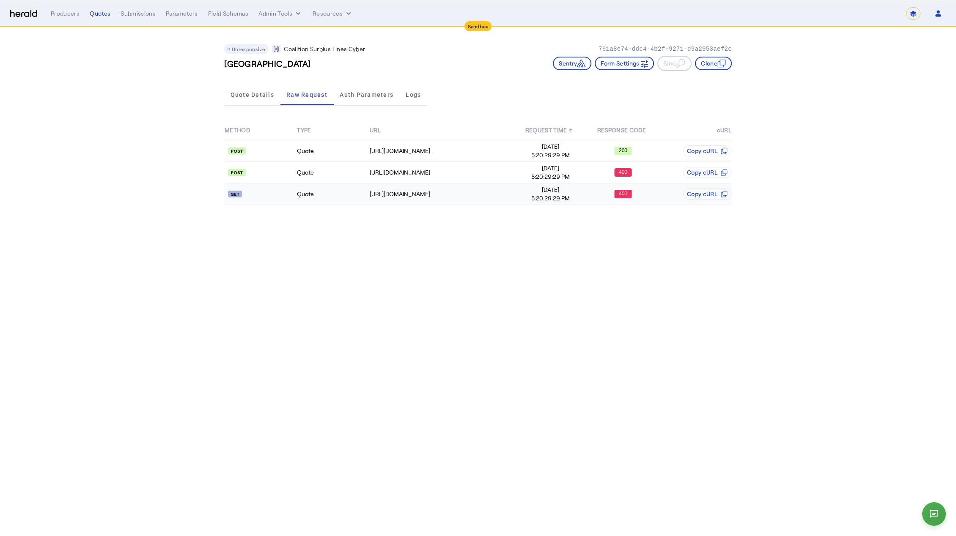
click at [622, 193] on text "400" at bounding box center [623, 194] width 8 height 6
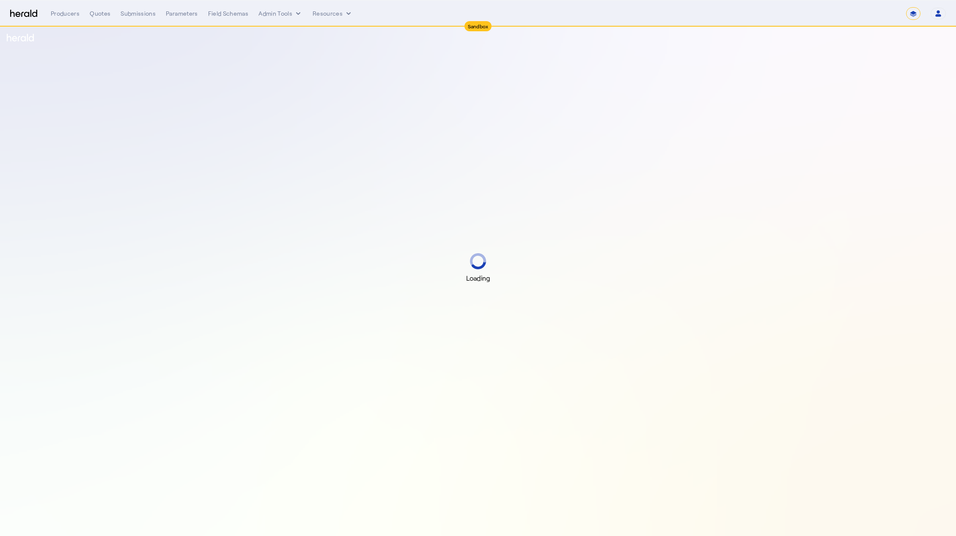
select select "*******"
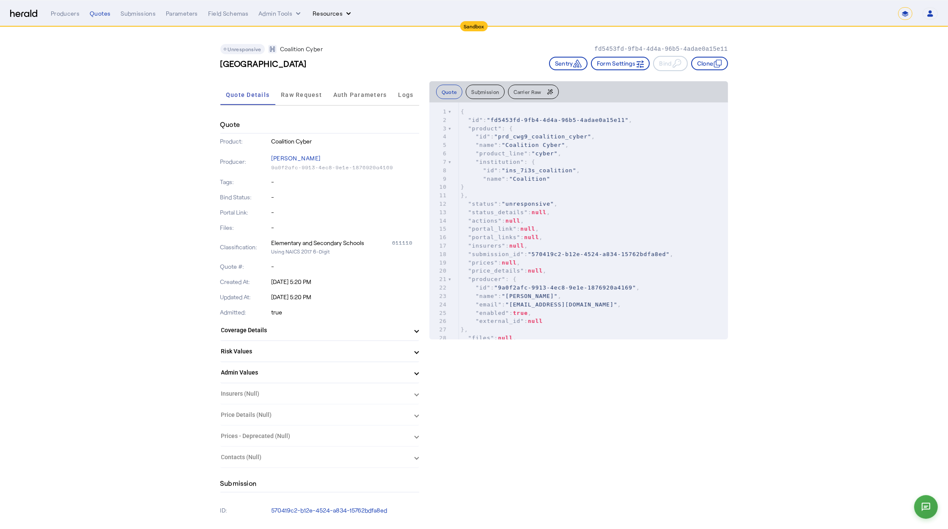
click at [333, 16] on button "Resources" at bounding box center [333, 13] width 40 height 8
click at [284, 18] on div at bounding box center [474, 264] width 948 height 529
click at [289, 144] on p "Coalition Cyber" at bounding box center [345, 141] width 148 height 8
click at [69, 16] on div "Producers" at bounding box center [65, 13] width 29 height 8
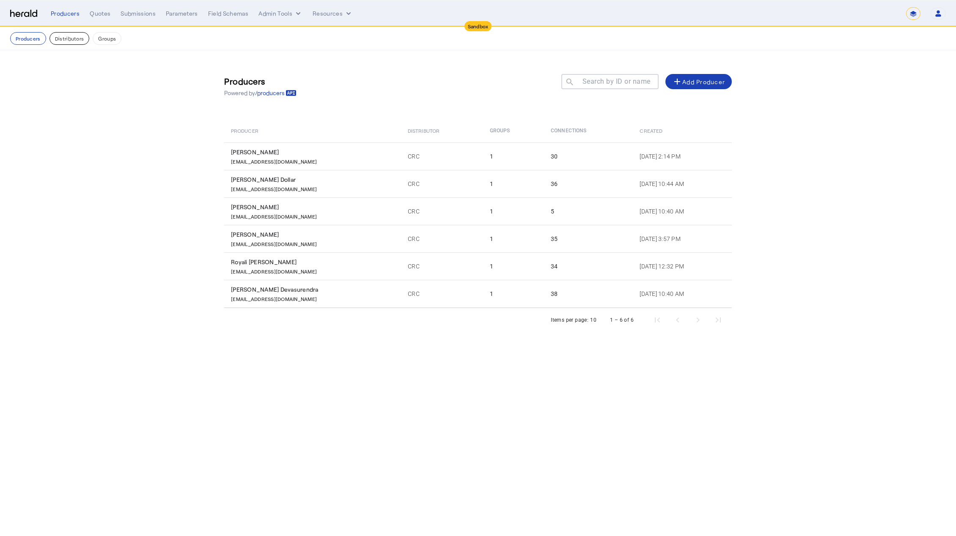
click at [76, 40] on button "Distributors" at bounding box center [69, 38] width 40 height 13
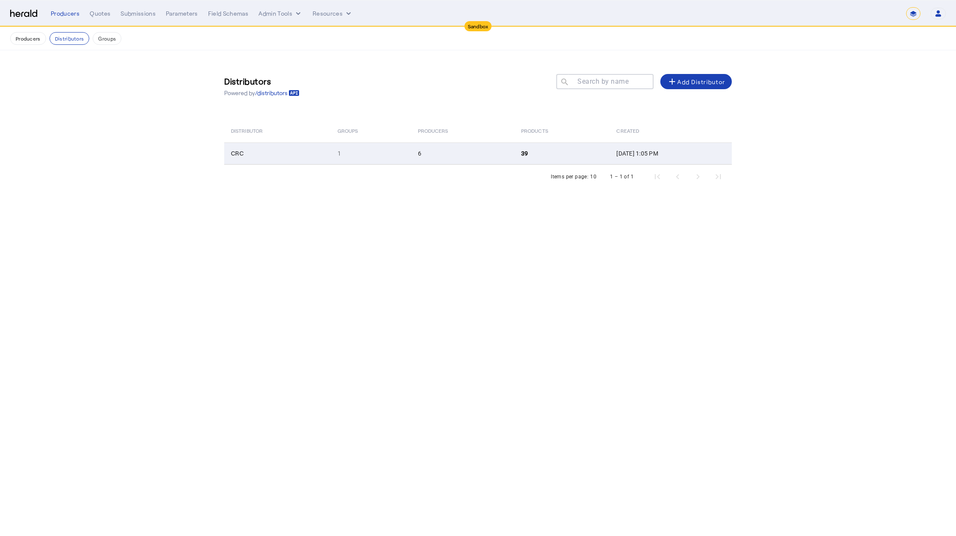
click at [260, 156] on td "CRC" at bounding box center [277, 154] width 107 height 22
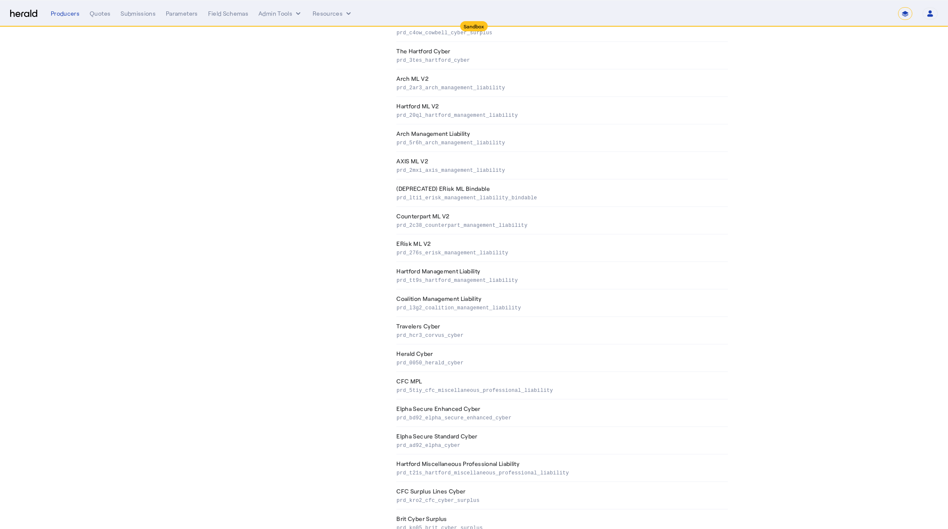
scroll to position [695, 0]
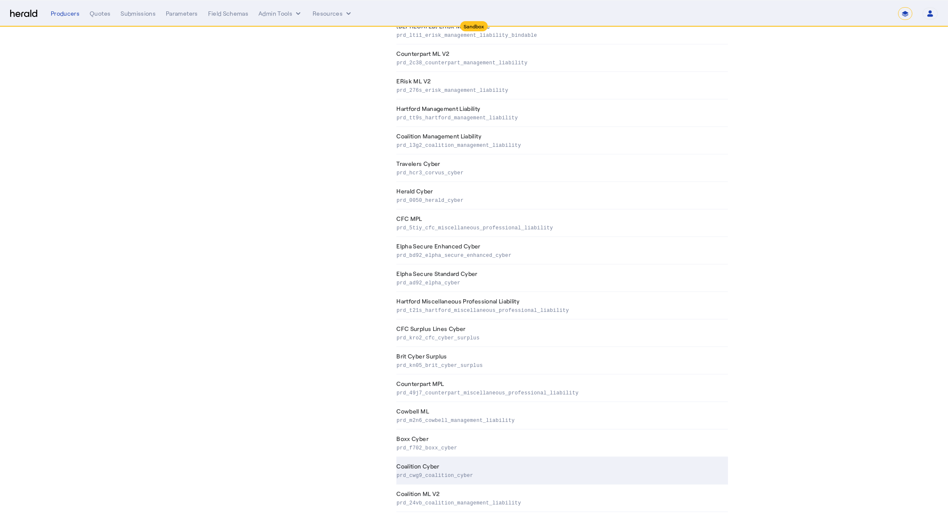
click at [461, 468] on td "Coalition Cyber prd_cwg9_coalition_cyber" at bounding box center [562, 470] width 332 height 27
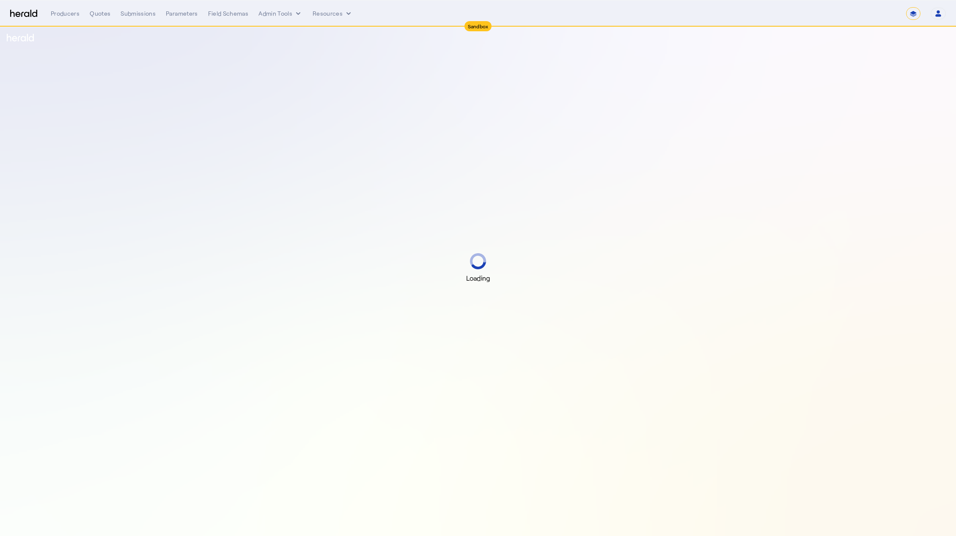
select select "*******"
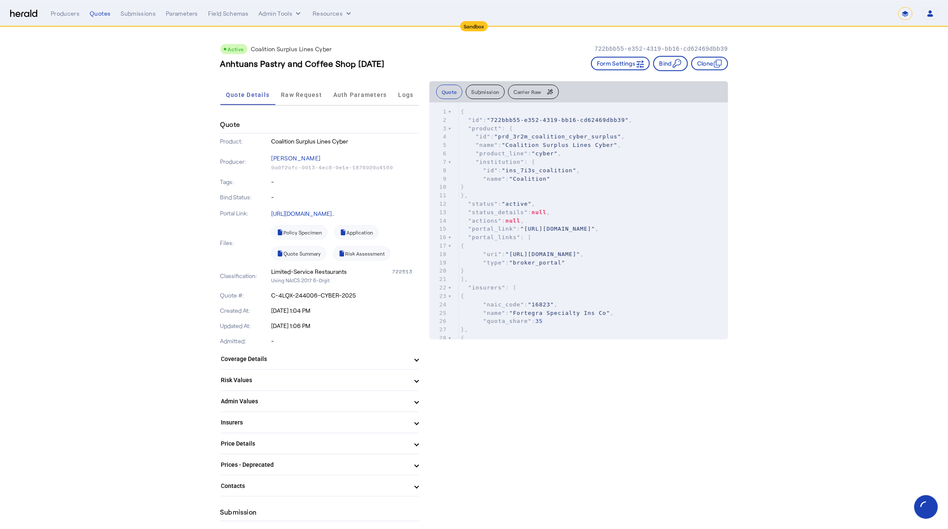
drag, startPoint x: 714, startPoint y: 60, endPoint x: 541, endPoint y: -30, distance: 195.6
click at [541, 0] on html "**********" at bounding box center [474, 264] width 948 height 529
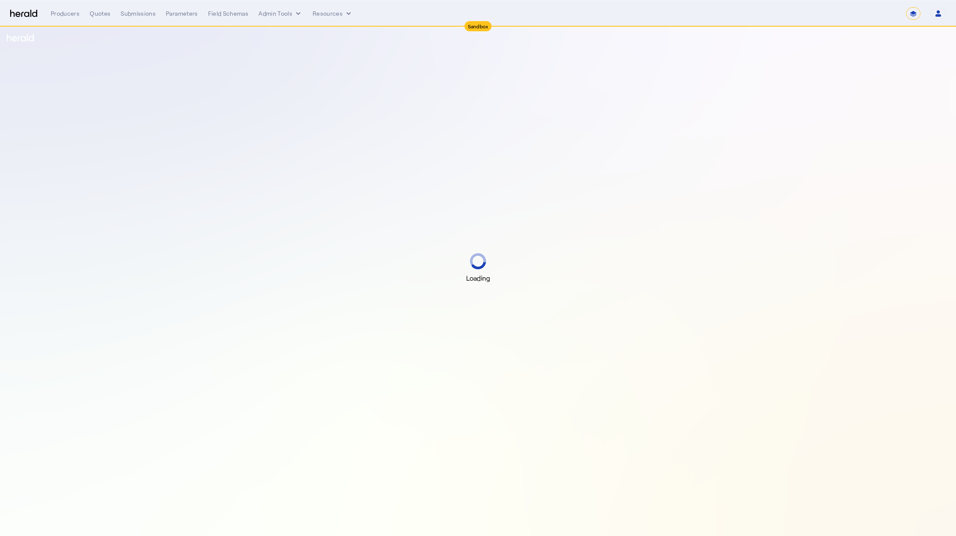
select select "*******"
